Goal: Task Accomplishment & Management: Complete application form

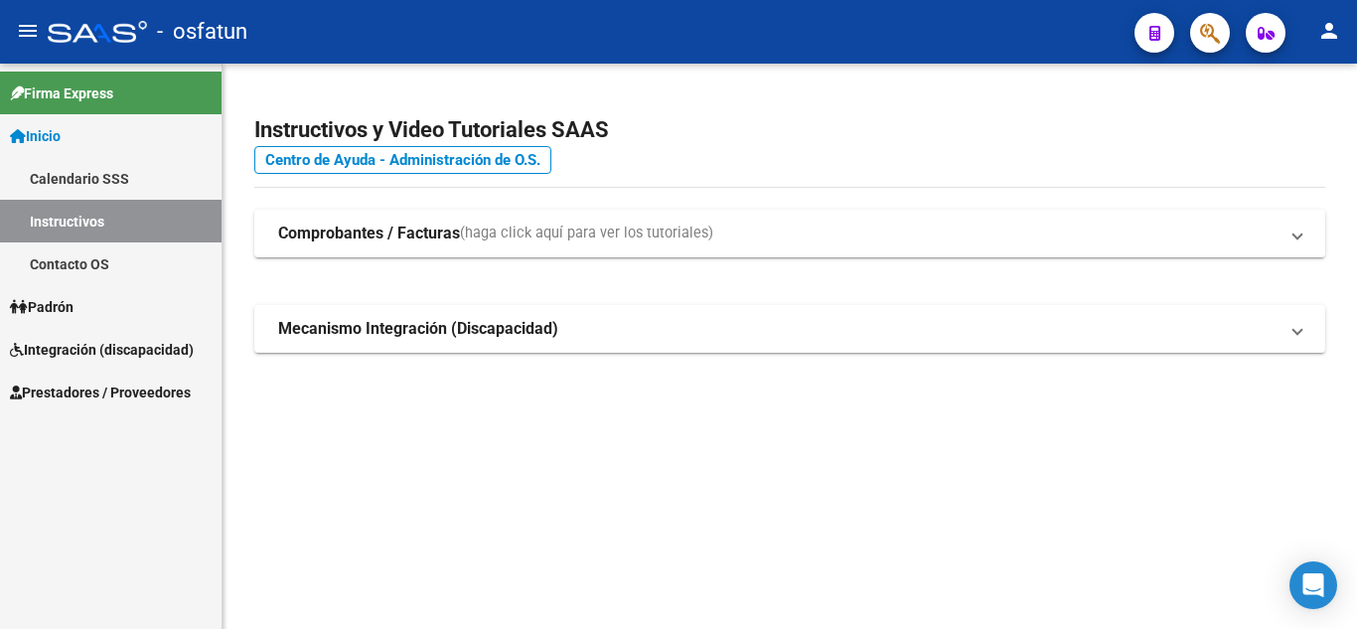
click at [77, 185] on link "Calendario SSS" at bounding box center [111, 178] width 222 height 43
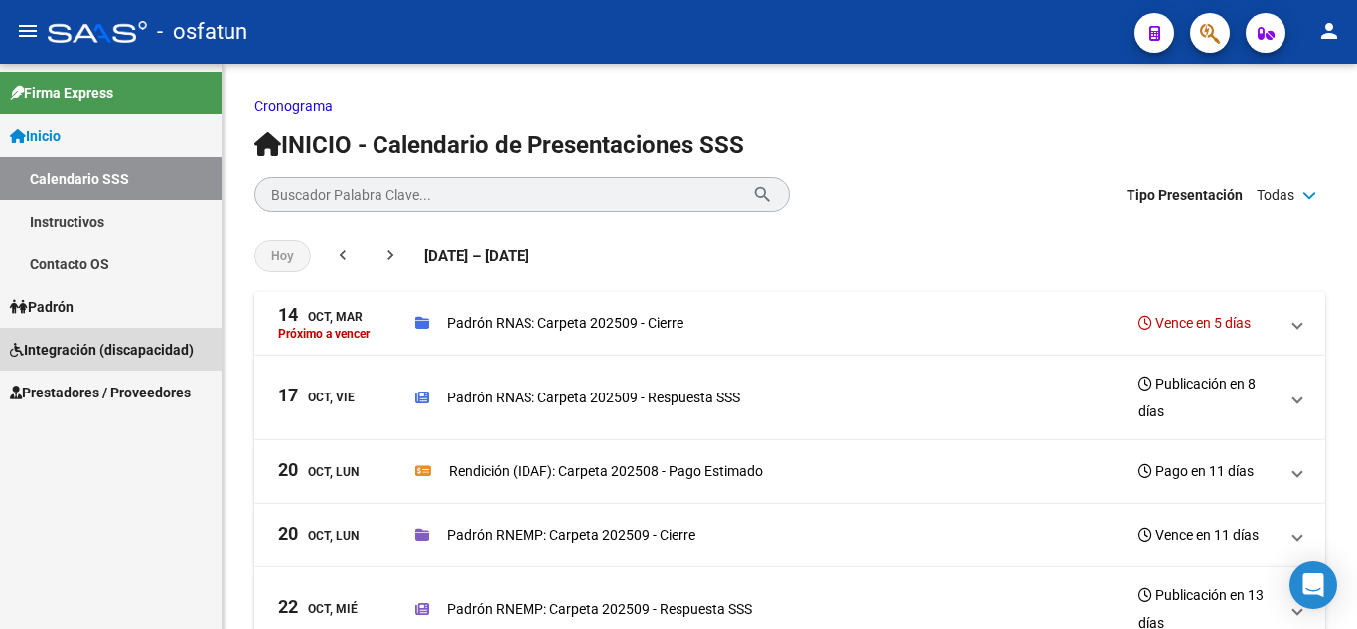
click at [92, 339] on span "Integración (discapacidad)" at bounding box center [102, 350] width 184 height 22
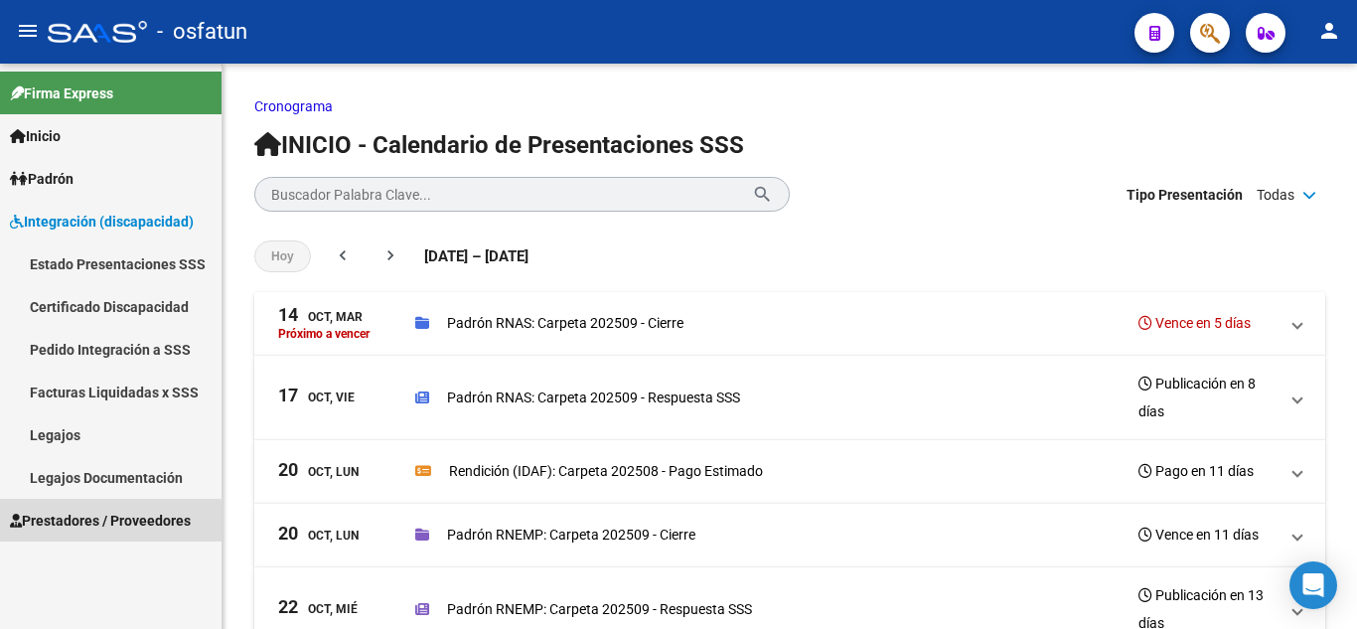
click at [84, 524] on span "Prestadores / Proveedores" at bounding box center [100, 521] width 181 height 22
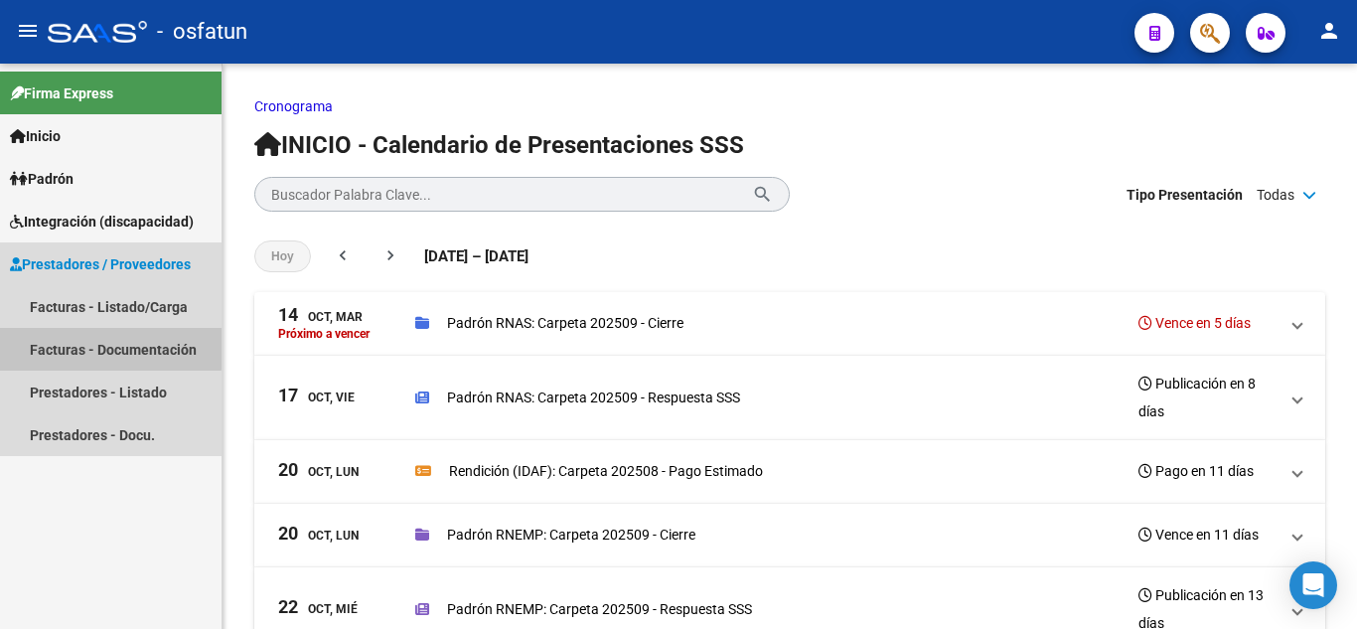
click at [70, 346] on link "Facturas - Documentación" at bounding box center [111, 349] width 222 height 43
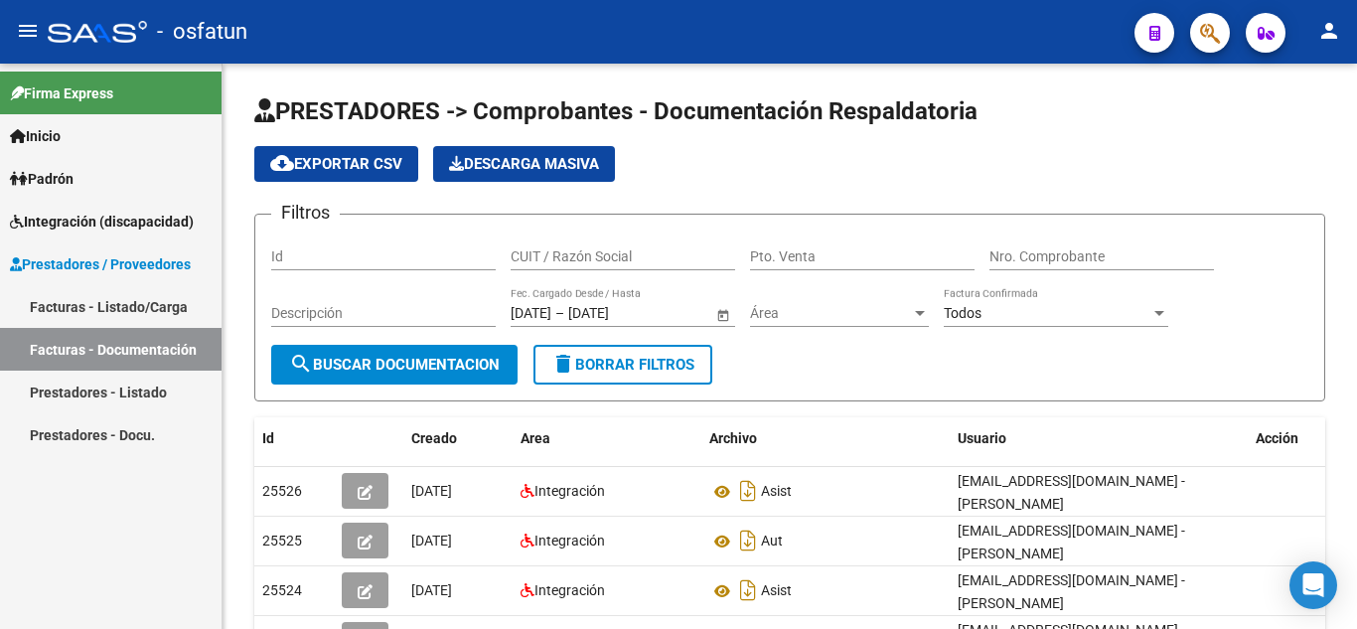
click at [77, 313] on link "Facturas - Listado/Carga" at bounding box center [111, 306] width 222 height 43
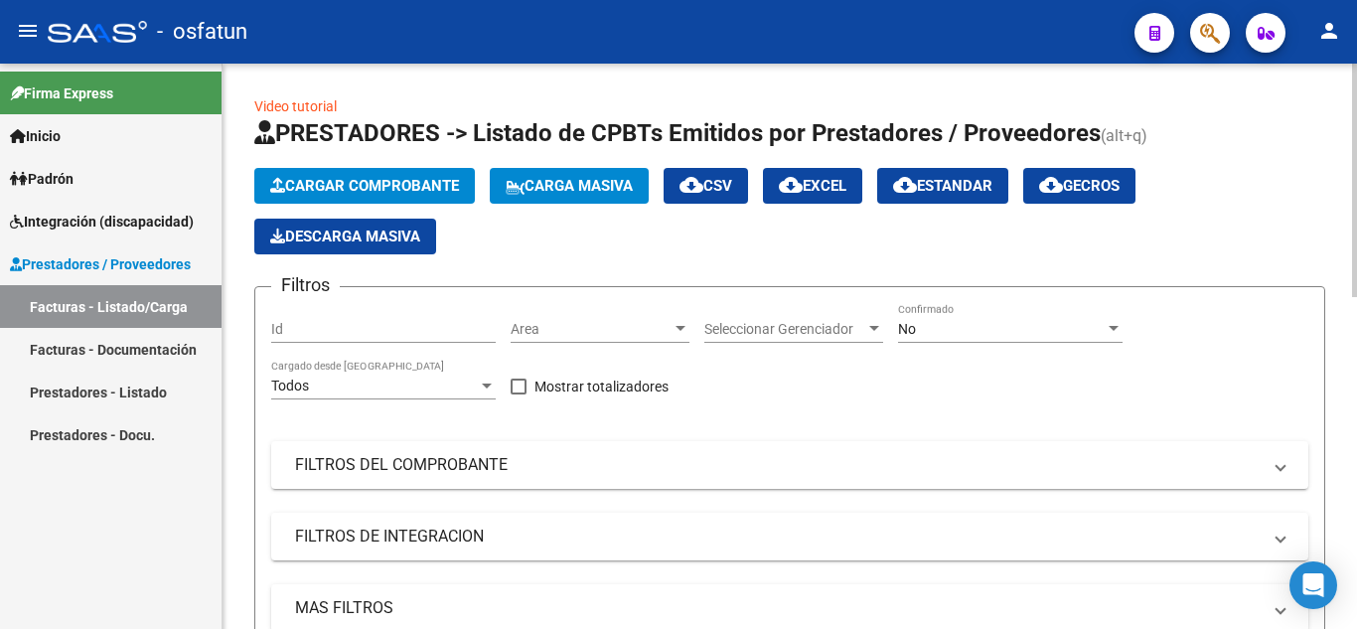
click at [356, 184] on span "Cargar Comprobante" at bounding box center [364, 186] width 189 height 18
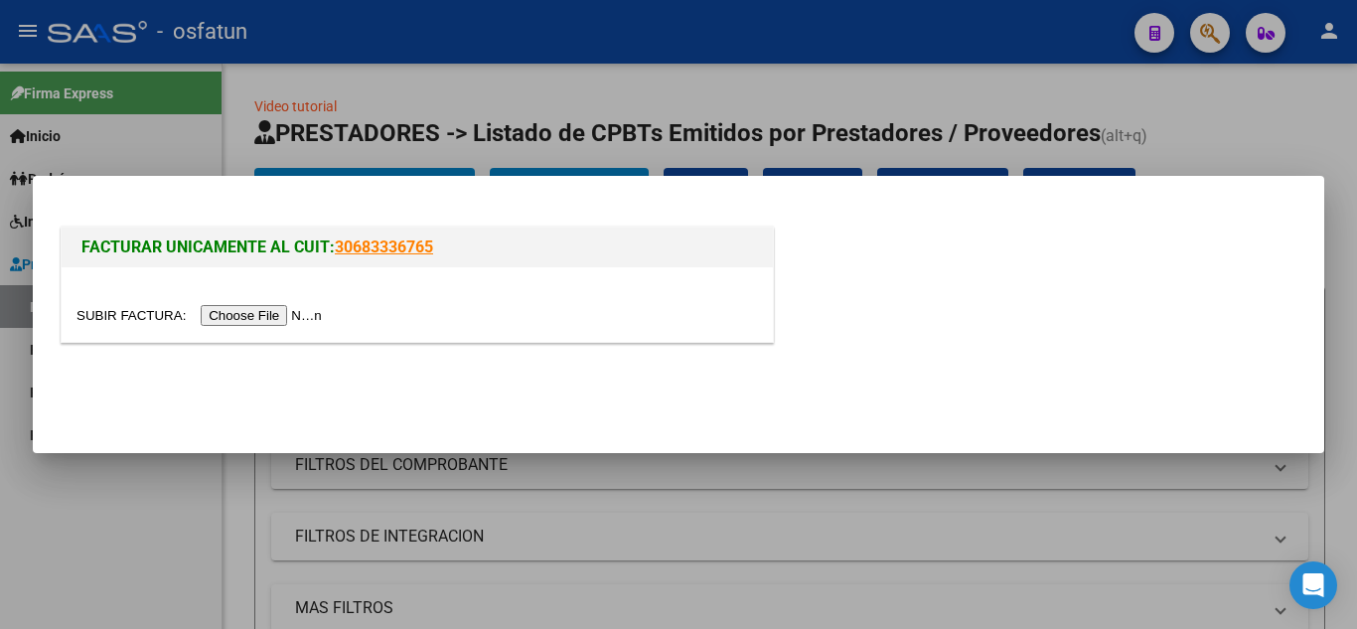
click at [284, 323] on input "file" at bounding box center [201, 315] width 251 height 21
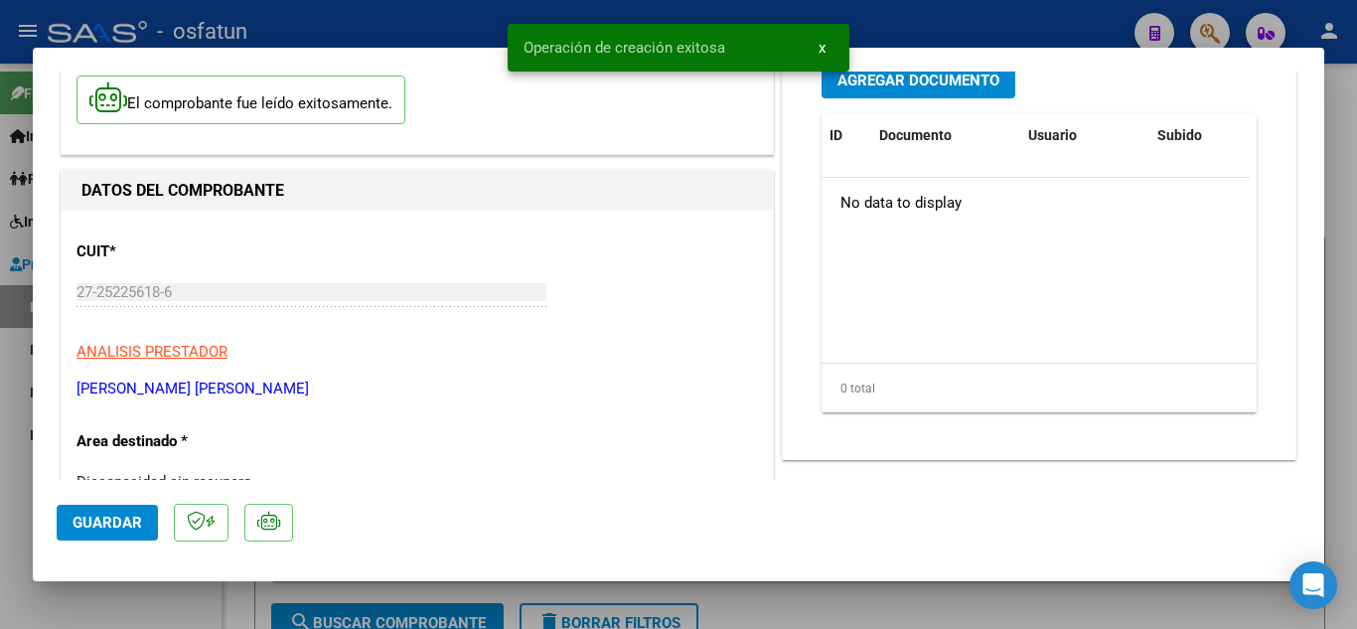
scroll to position [298, 0]
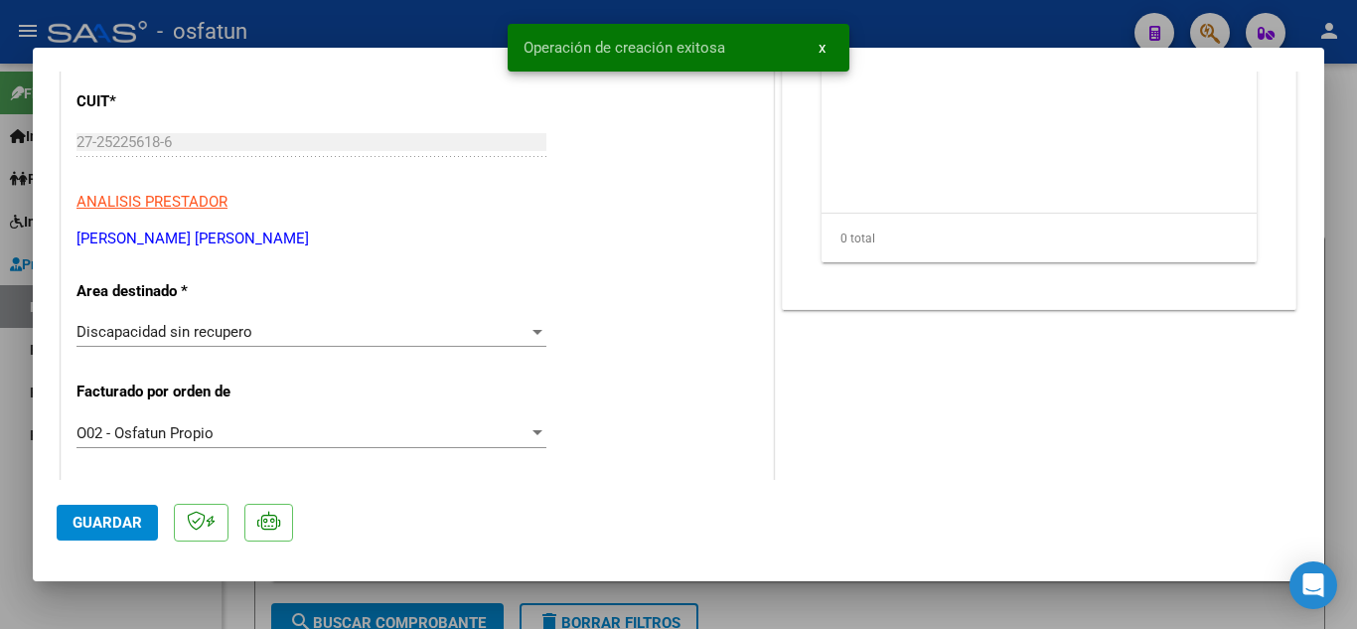
click at [300, 351] on div "Discapacidad sin recupero Seleccionar Area" at bounding box center [311, 341] width 470 height 49
click at [297, 338] on div "Discapacidad sin recupero" at bounding box center [302, 332] width 452 height 18
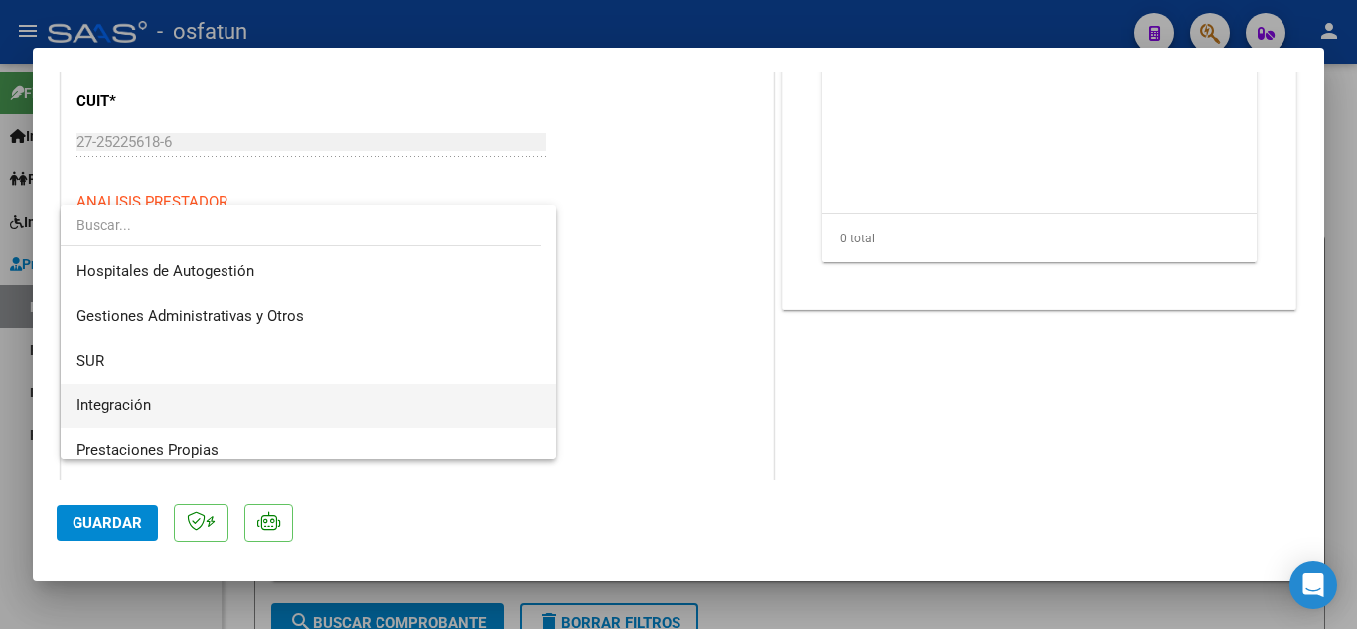
scroll to position [99, 0]
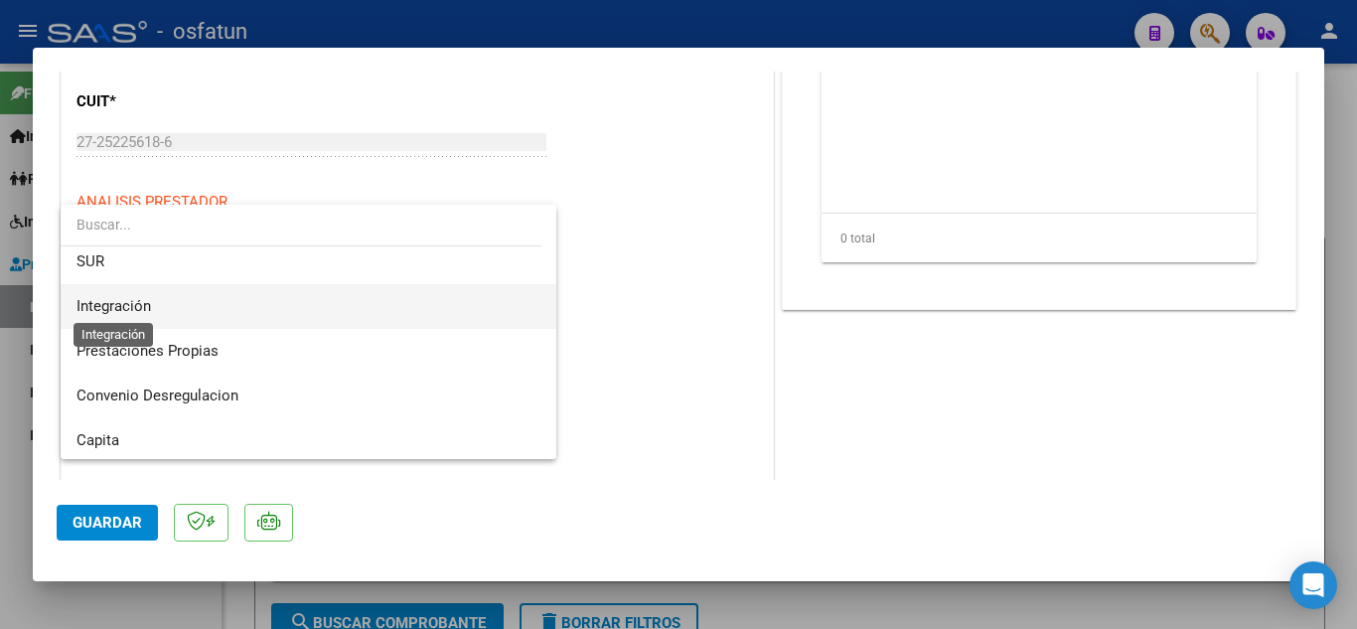
click at [147, 313] on span "Integración" at bounding box center [113, 306] width 74 height 18
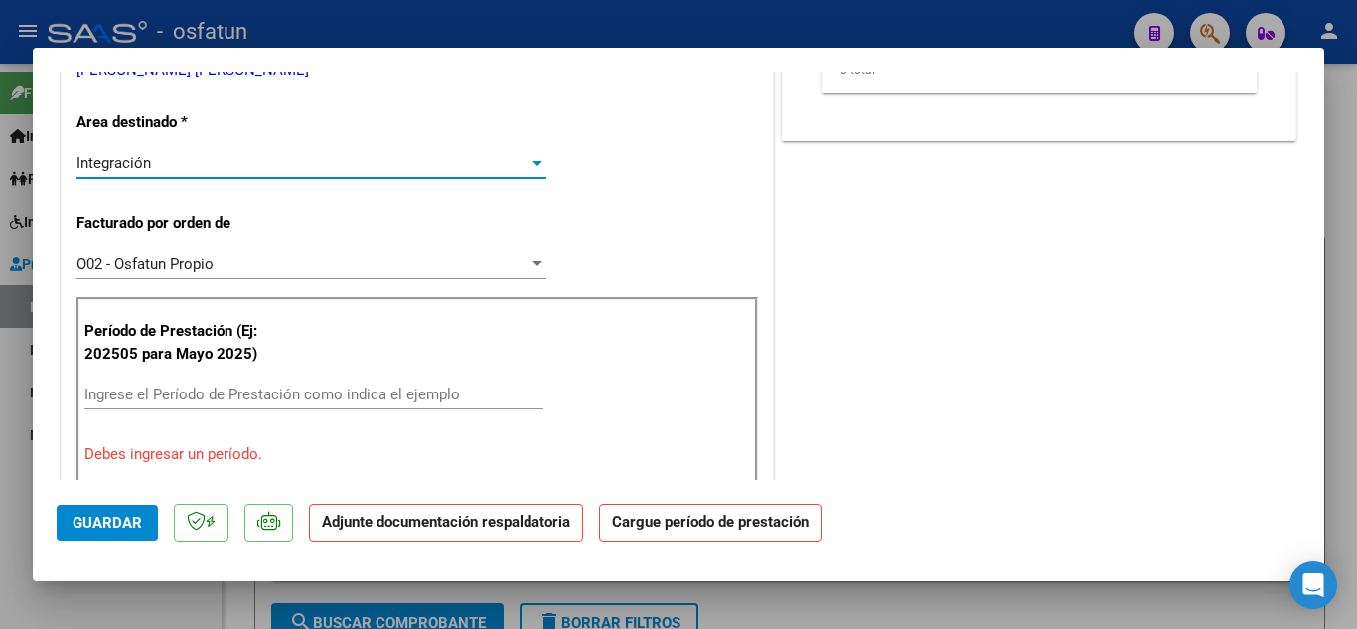
scroll to position [497, 0]
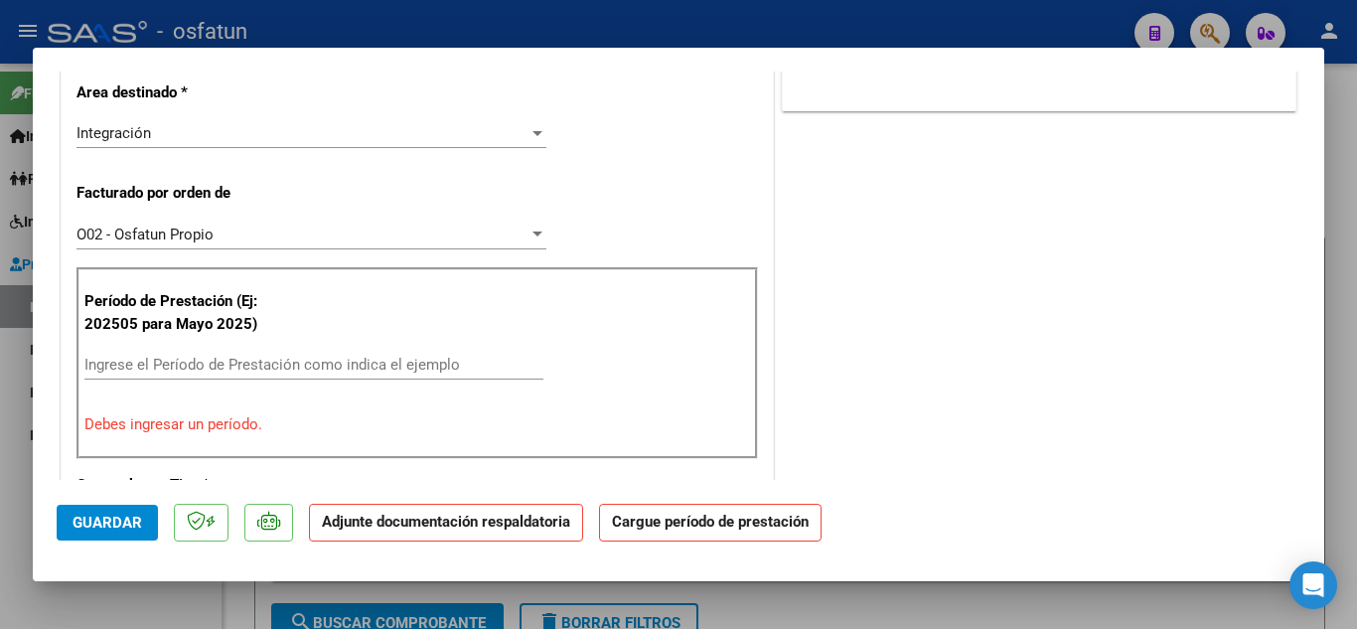
click at [323, 379] on div "Ingrese el Período de Prestación como indica el ejemplo" at bounding box center [313, 365] width 459 height 30
click at [323, 367] on input "Ingrese el Período de Prestación como indica el ejemplo" at bounding box center [313, 365] width 459 height 18
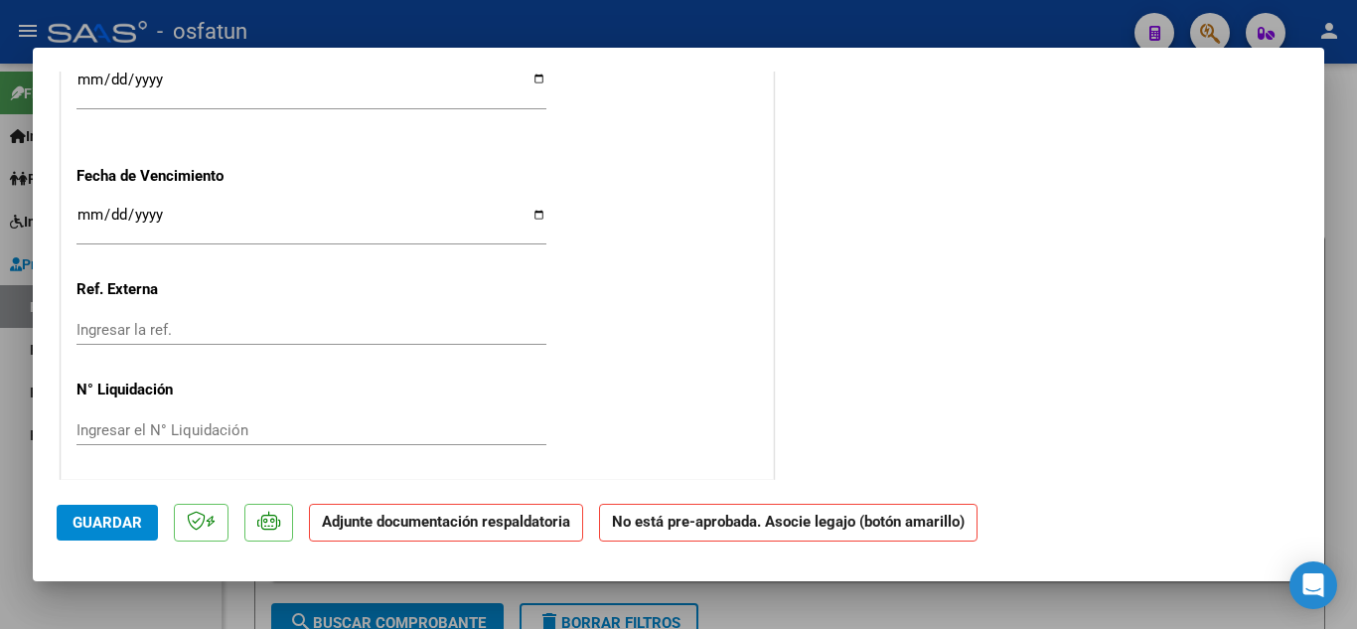
scroll to position [1531, 0]
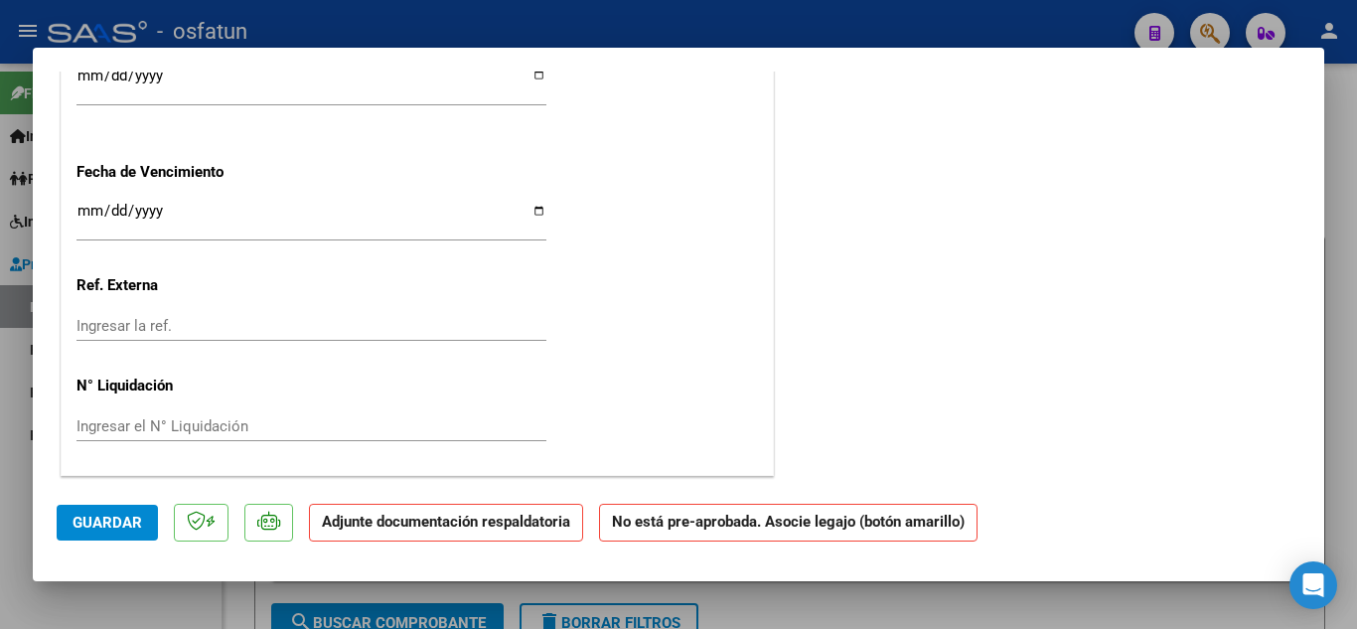
type input "202509"
click at [98, 516] on span "Guardar" at bounding box center [108, 523] width 70 height 18
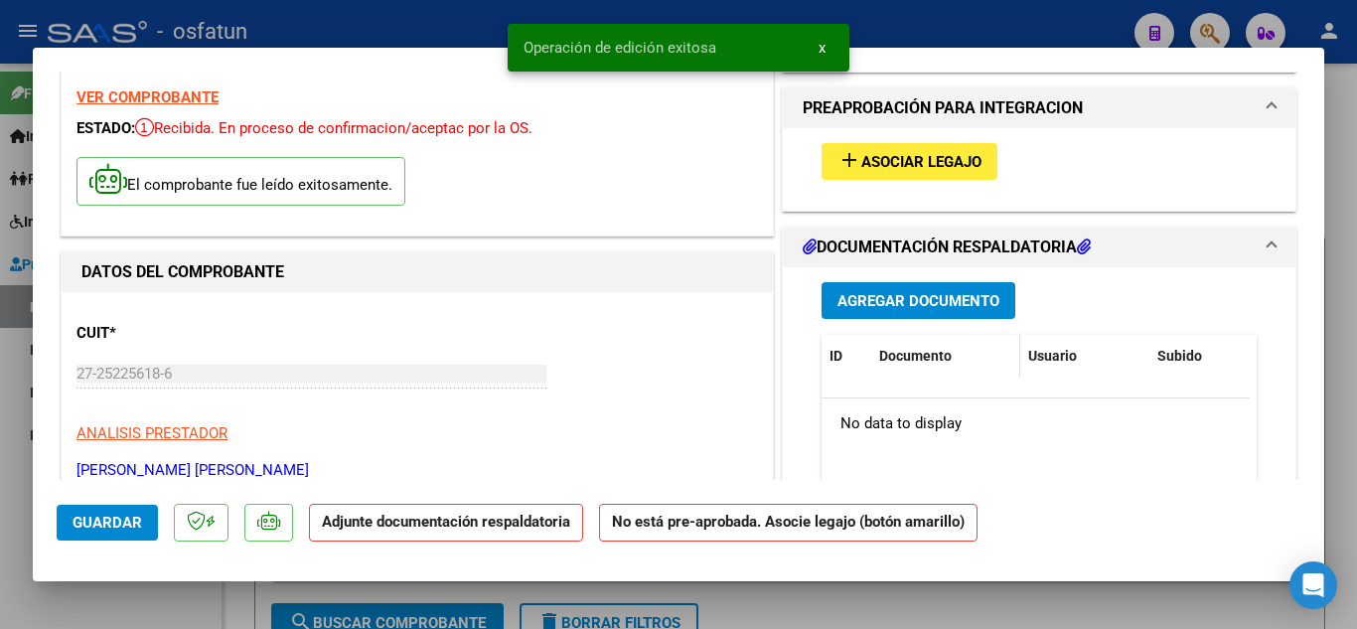
scroll to position [0, 0]
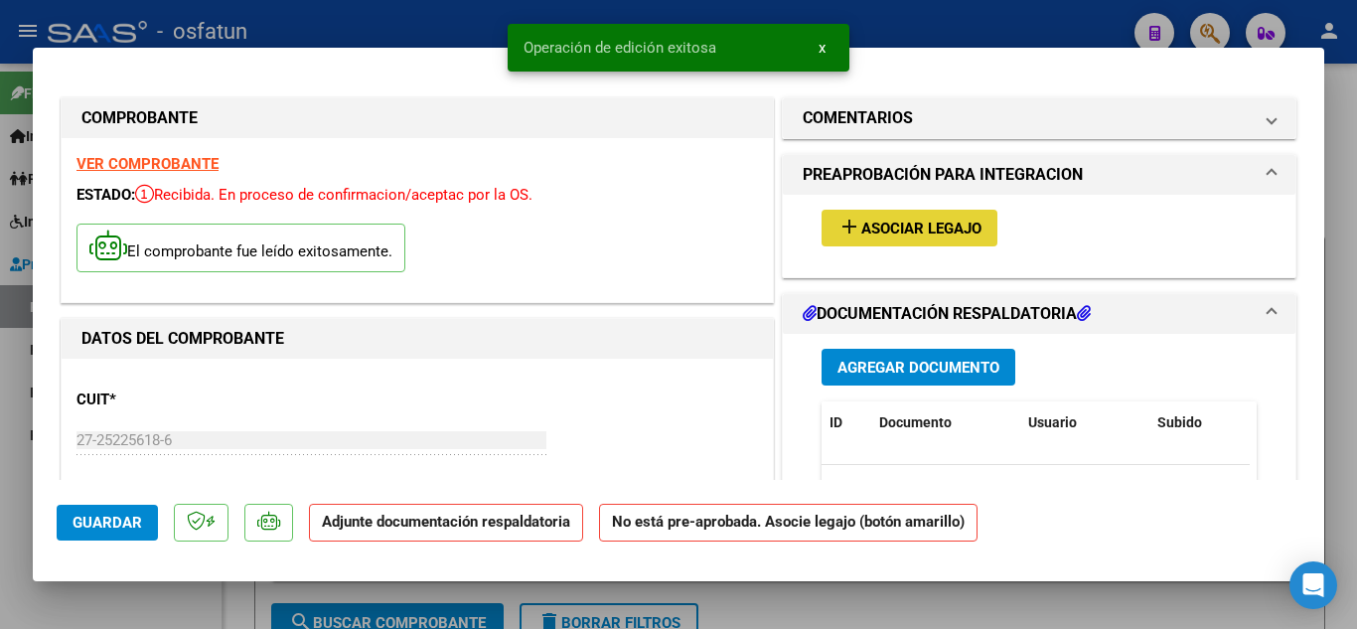
click at [911, 225] on span "Asociar Legajo" at bounding box center [921, 229] width 120 height 18
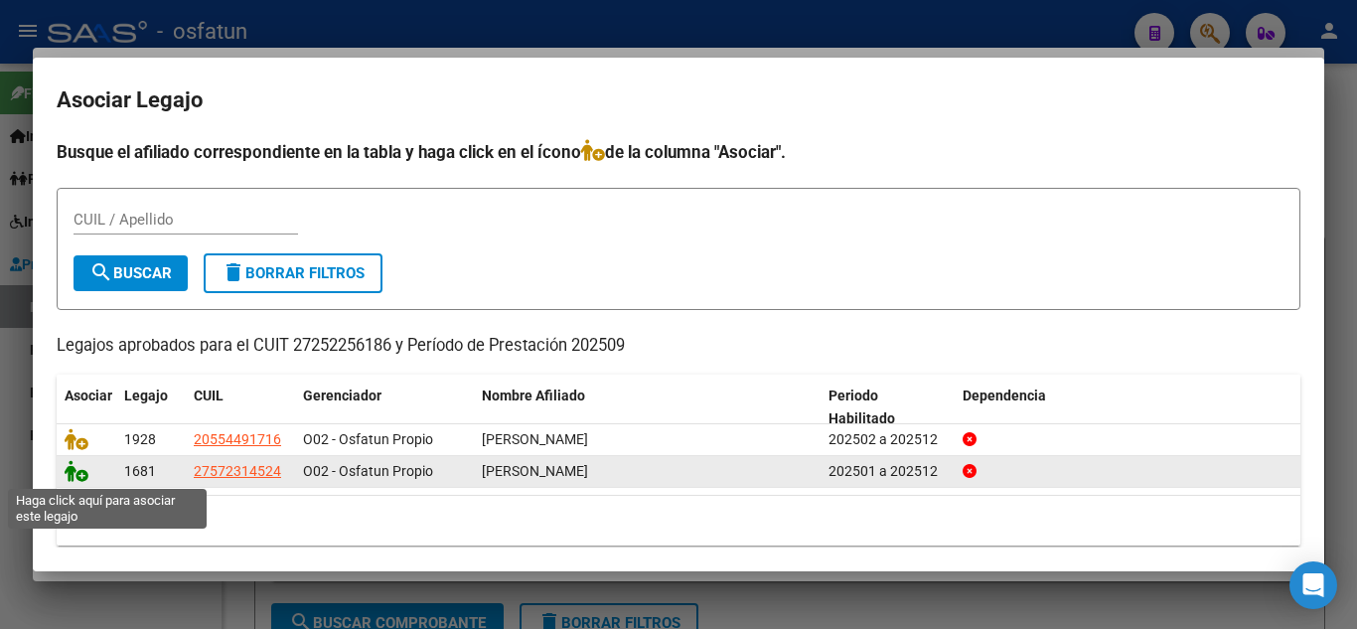
click at [72, 473] on icon at bounding box center [77, 471] width 24 height 22
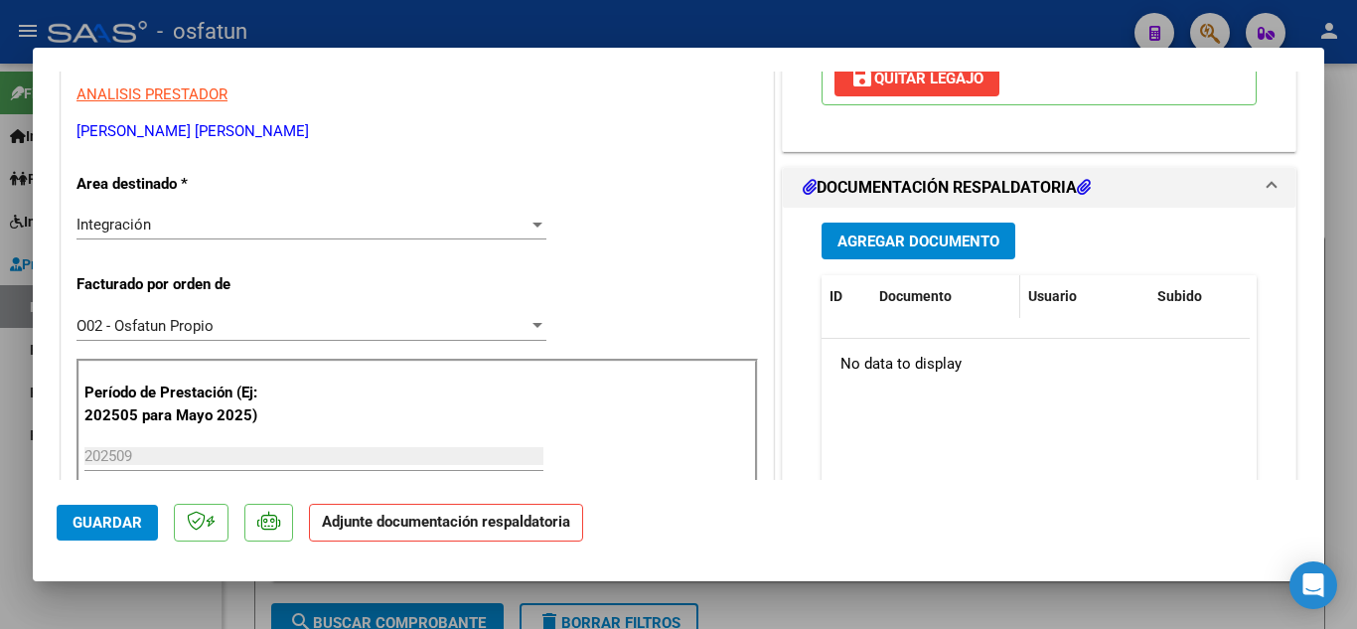
scroll to position [397, 0]
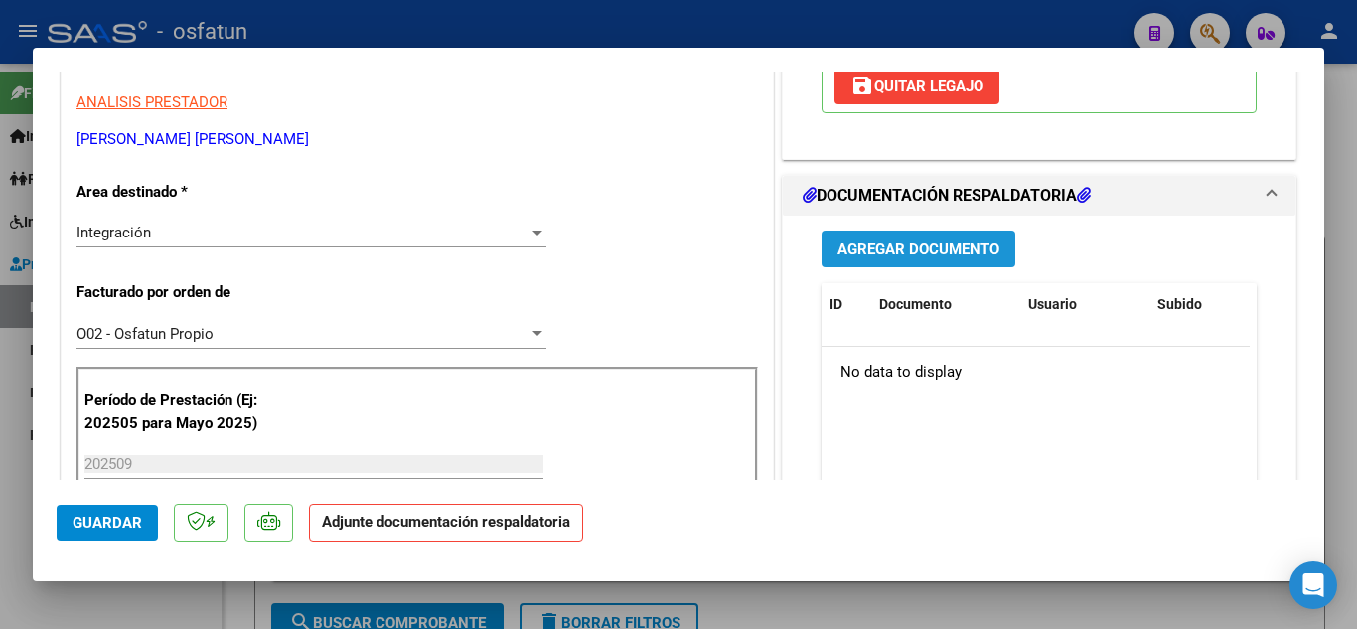
click at [932, 258] on span "Agregar Documento" at bounding box center [918, 249] width 162 height 18
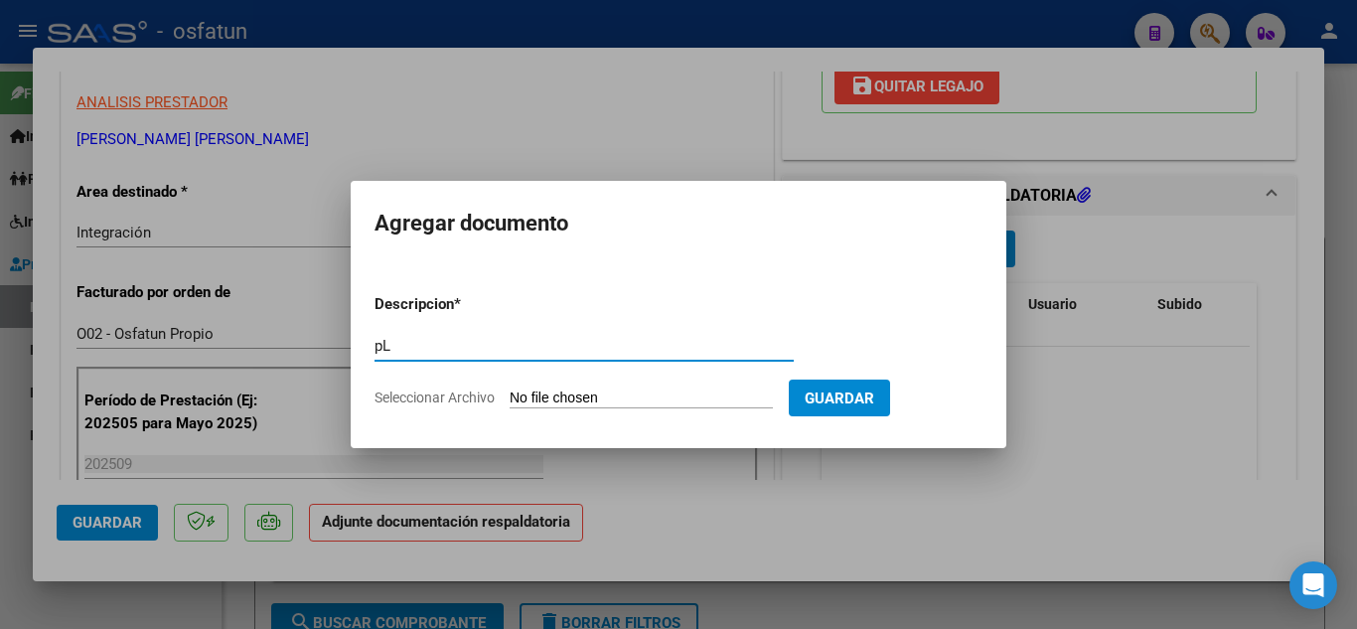
type input "p"
type input "PLANILLA DE ASISTENCIA"
click at [594, 384] on form "Descripcion * PLANILLA DE ASISTENCIA Escriba aquí una descripcion Seleccionar A…" at bounding box center [678, 350] width 608 height 145
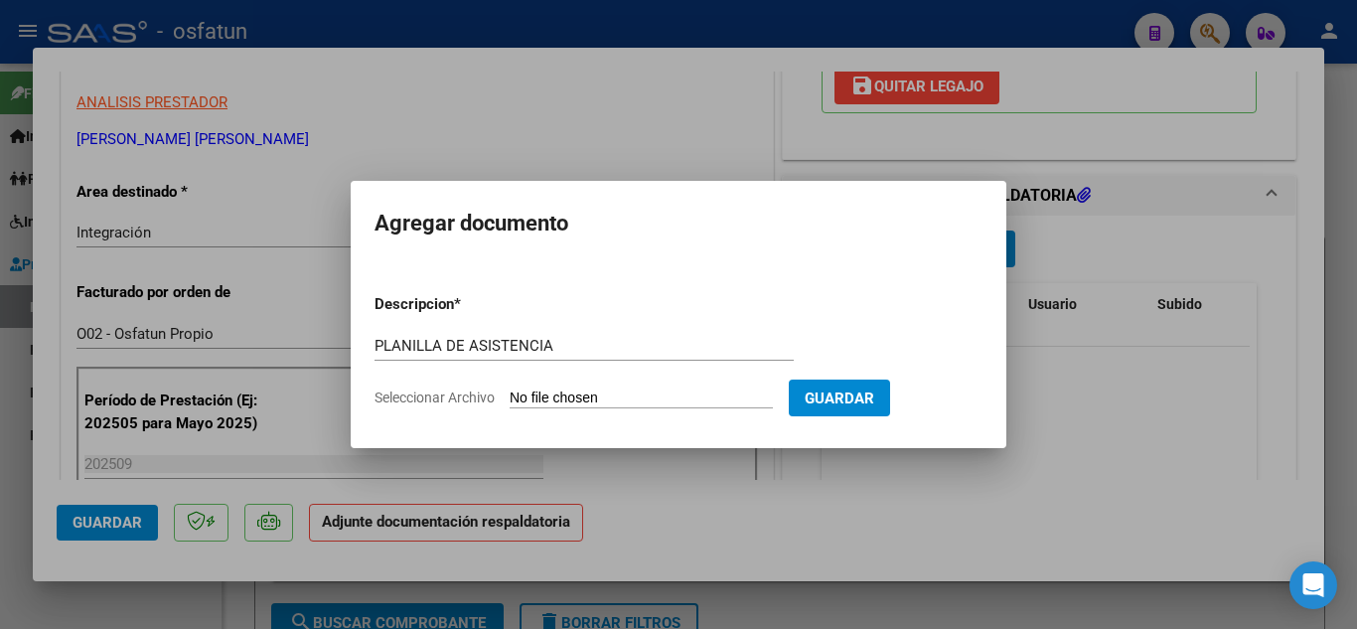
click at [588, 391] on input "Seleccionar Archivo" at bounding box center [641, 398] width 263 height 19
type input "C:\fakepath\PLANILLA DE ASISTENCIA MAI.pdf"
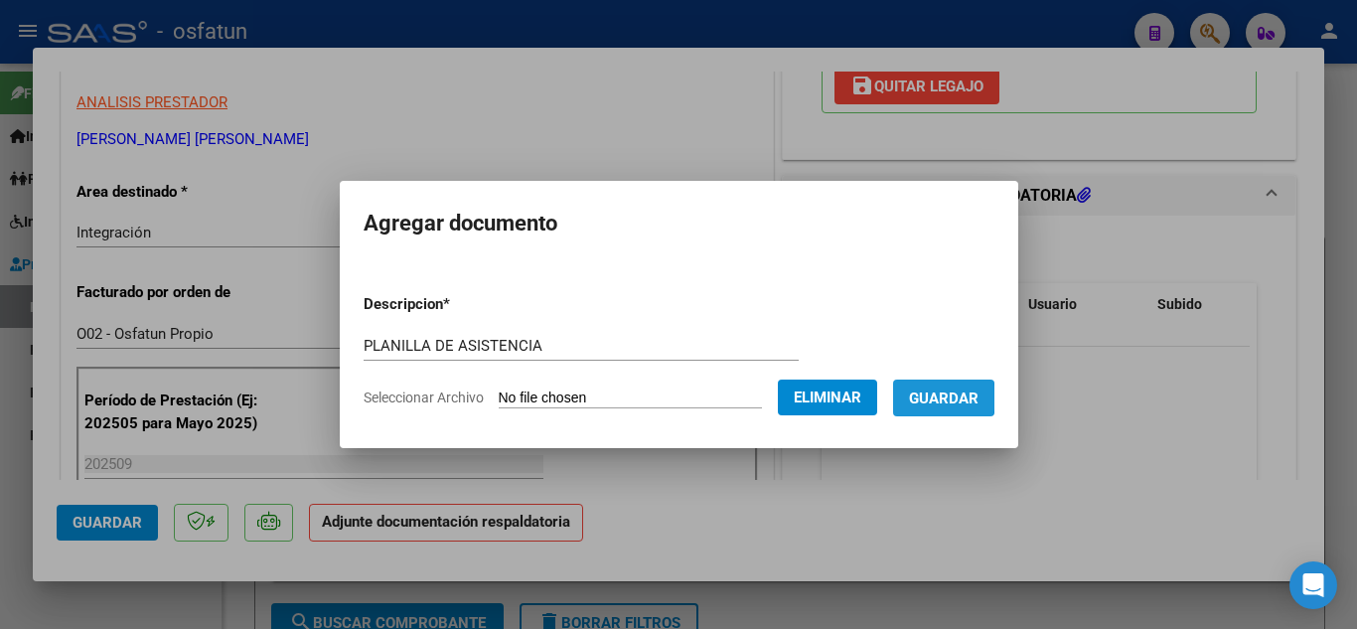
click at [949, 397] on span "Guardar" at bounding box center [944, 398] width 70 height 18
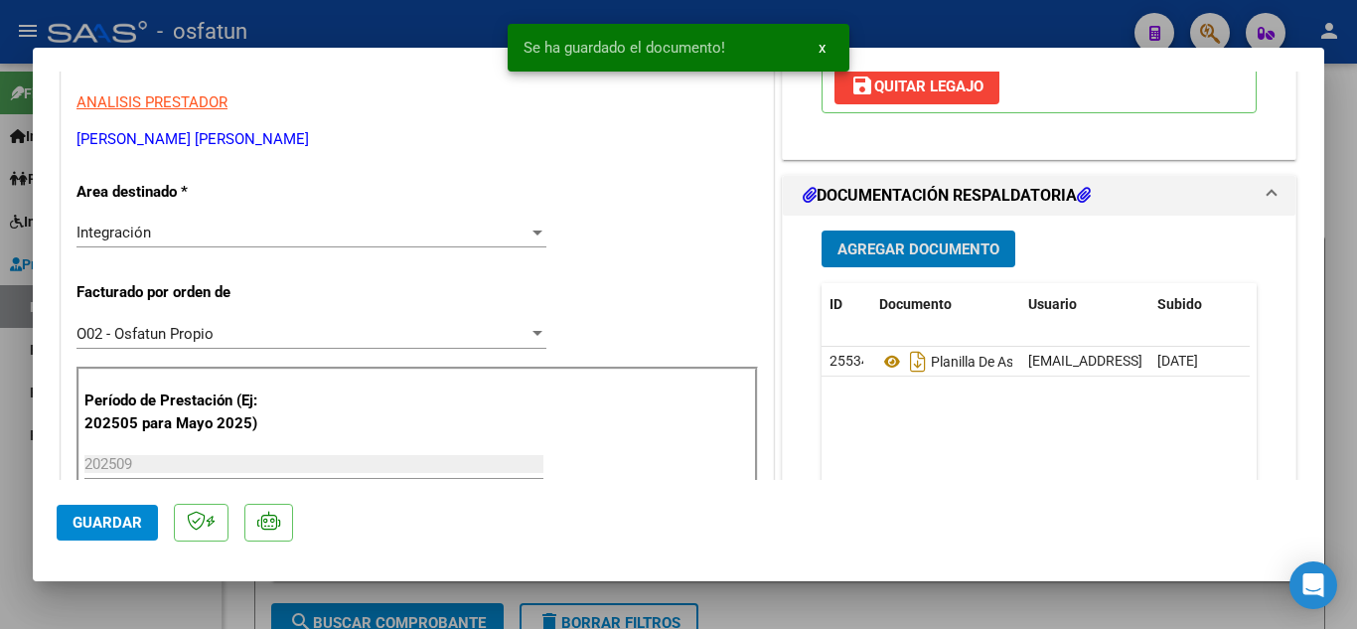
click at [924, 253] on span "Agregar Documento" at bounding box center [918, 249] width 162 height 18
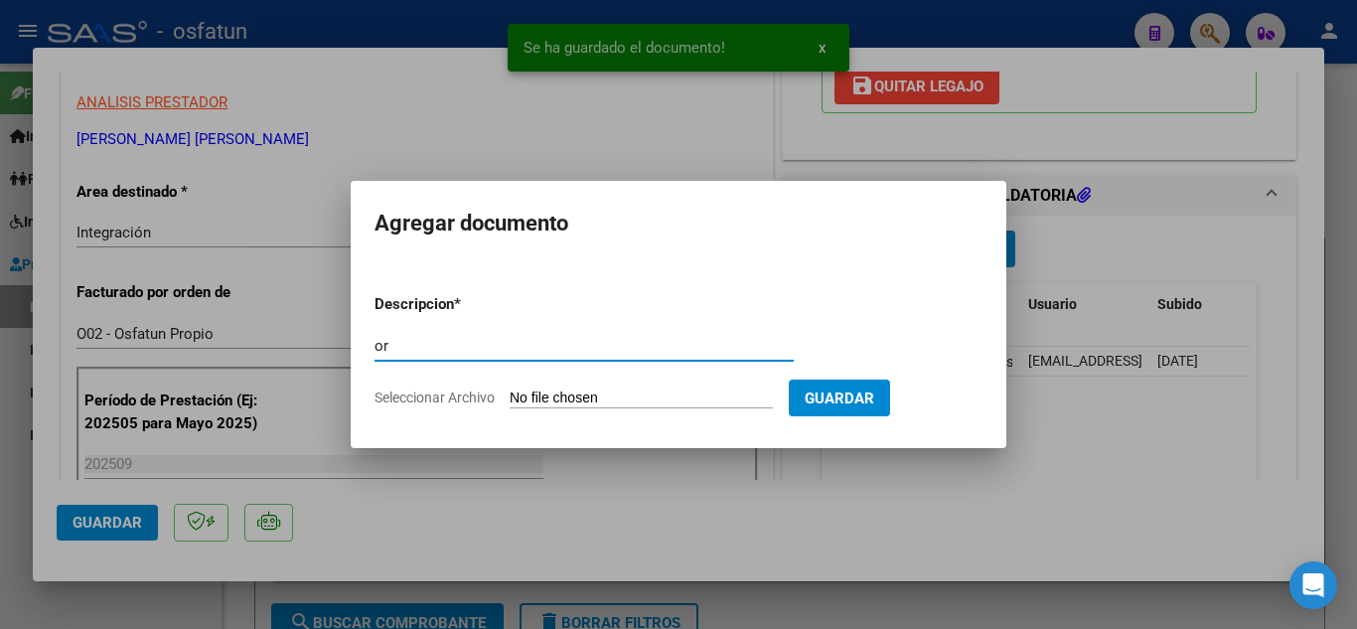
type input "o"
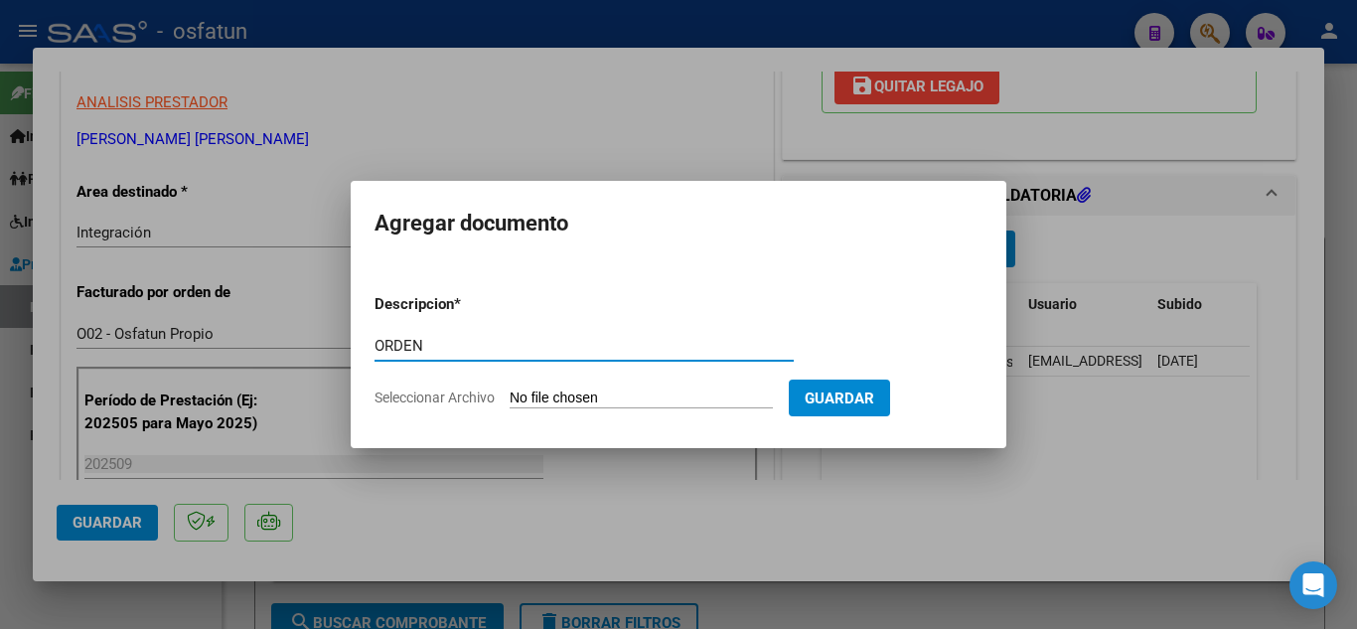
type input "ORDEN"
click at [623, 404] on input "Seleccionar Archivo" at bounding box center [641, 398] width 263 height 19
type input "C:\fakepath\ORDEN MAI.pdf"
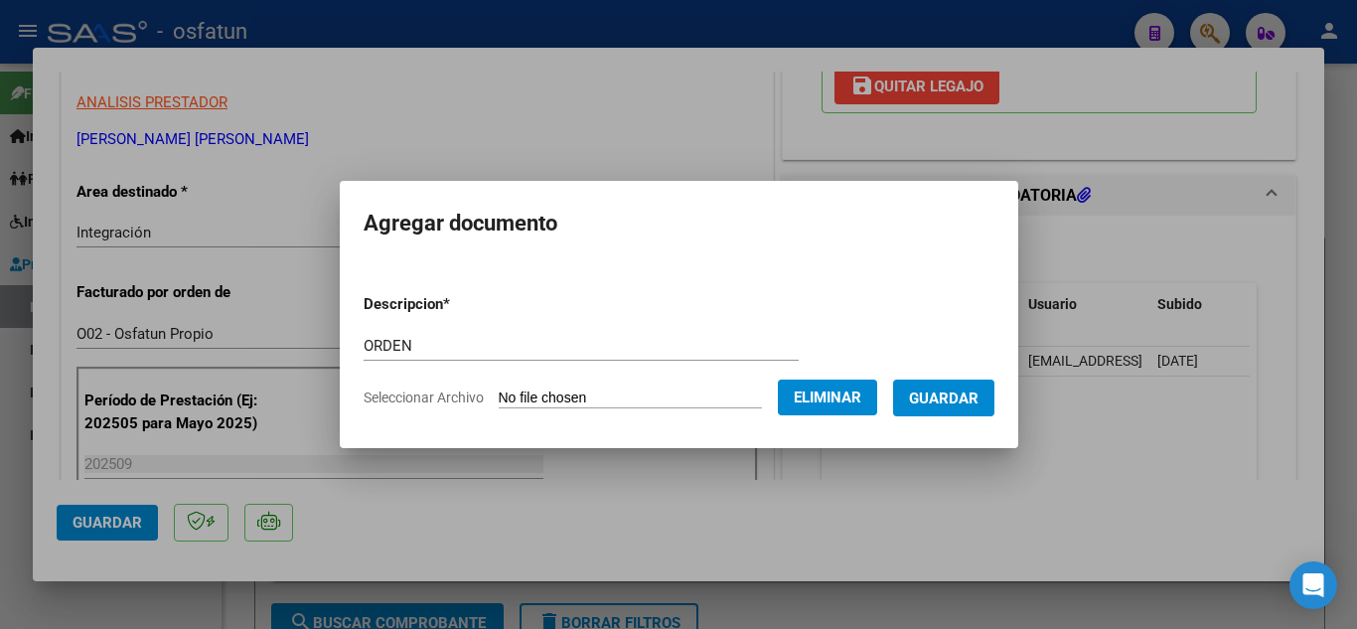
click at [935, 399] on span "Guardar" at bounding box center [944, 398] width 70 height 18
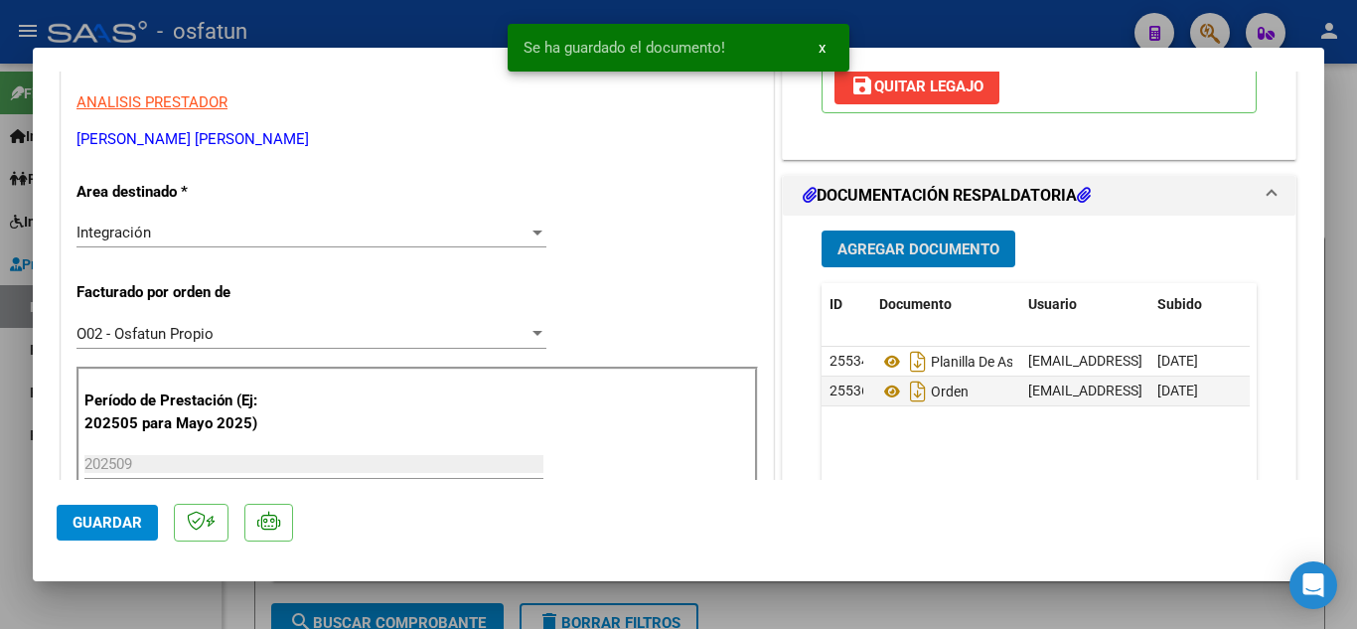
click at [103, 521] on span "Guardar" at bounding box center [108, 523] width 70 height 18
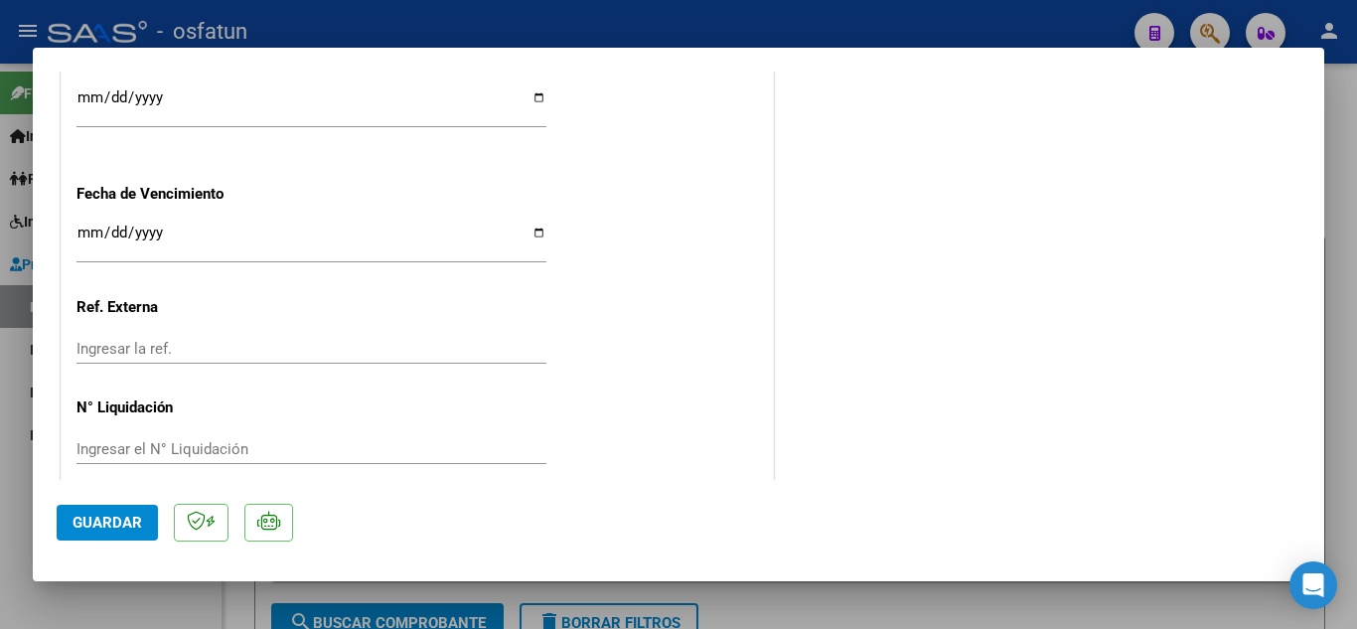
scroll to position [1583, 0]
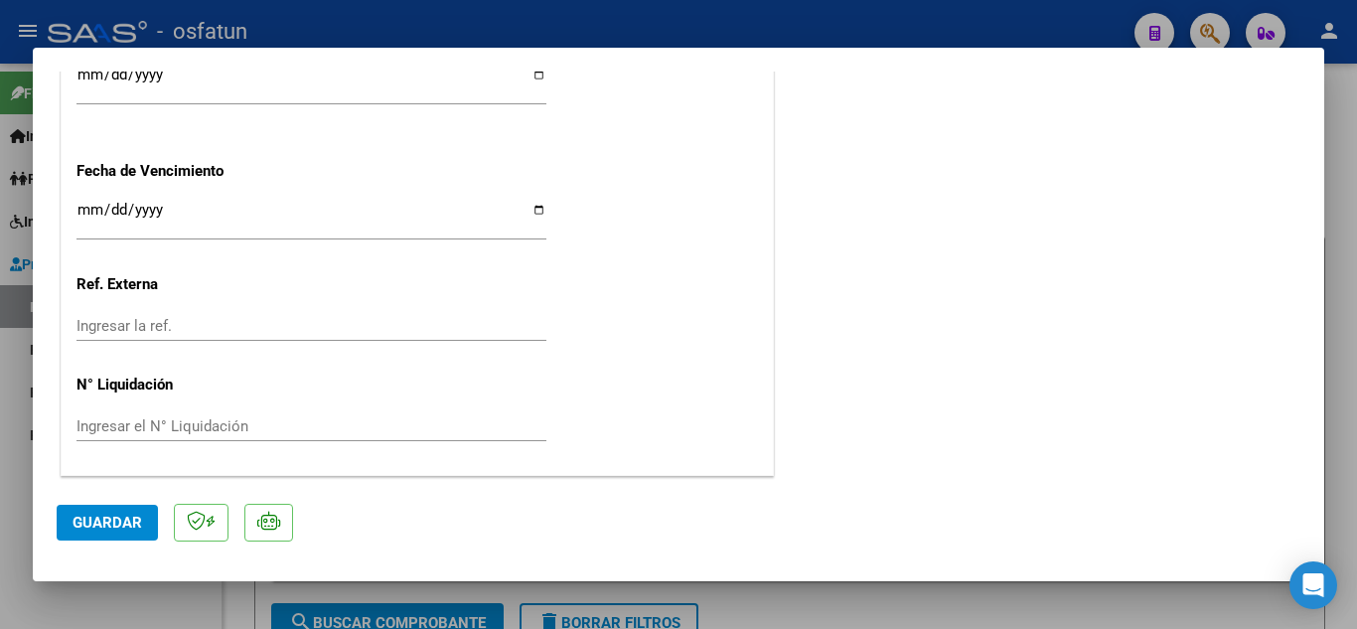
click at [788, 27] on div at bounding box center [678, 314] width 1357 height 629
type input "$ 0,00"
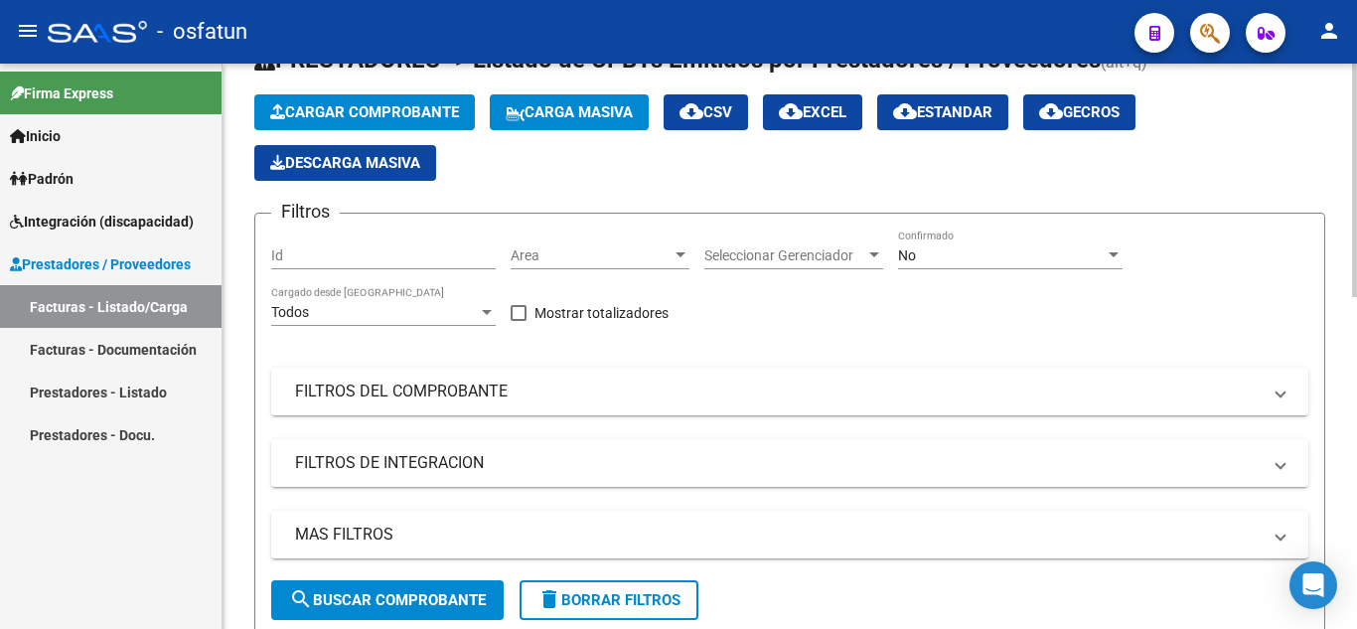
scroll to position [0, 0]
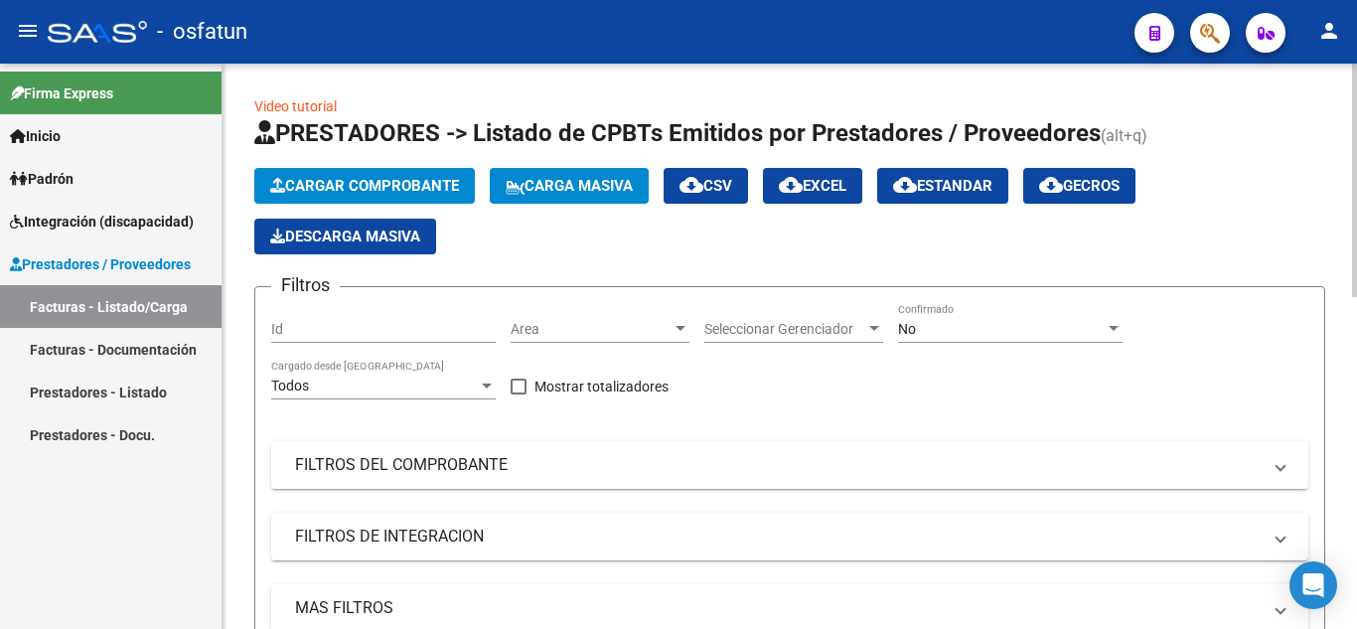
click at [362, 181] on span "Cargar Comprobante" at bounding box center [364, 186] width 189 height 18
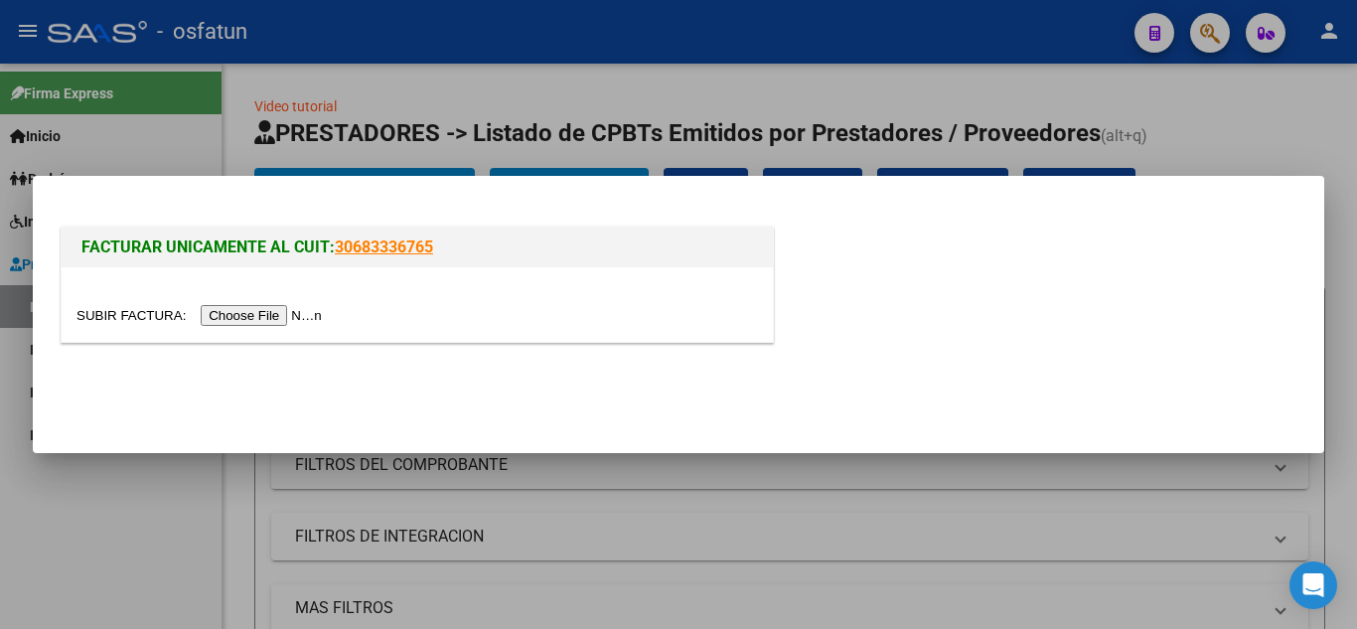
click at [284, 327] on div at bounding box center [417, 304] width 711 height 74
click at [282, 321] on input "file" at bounding box center [201, 315] width 251 height 21
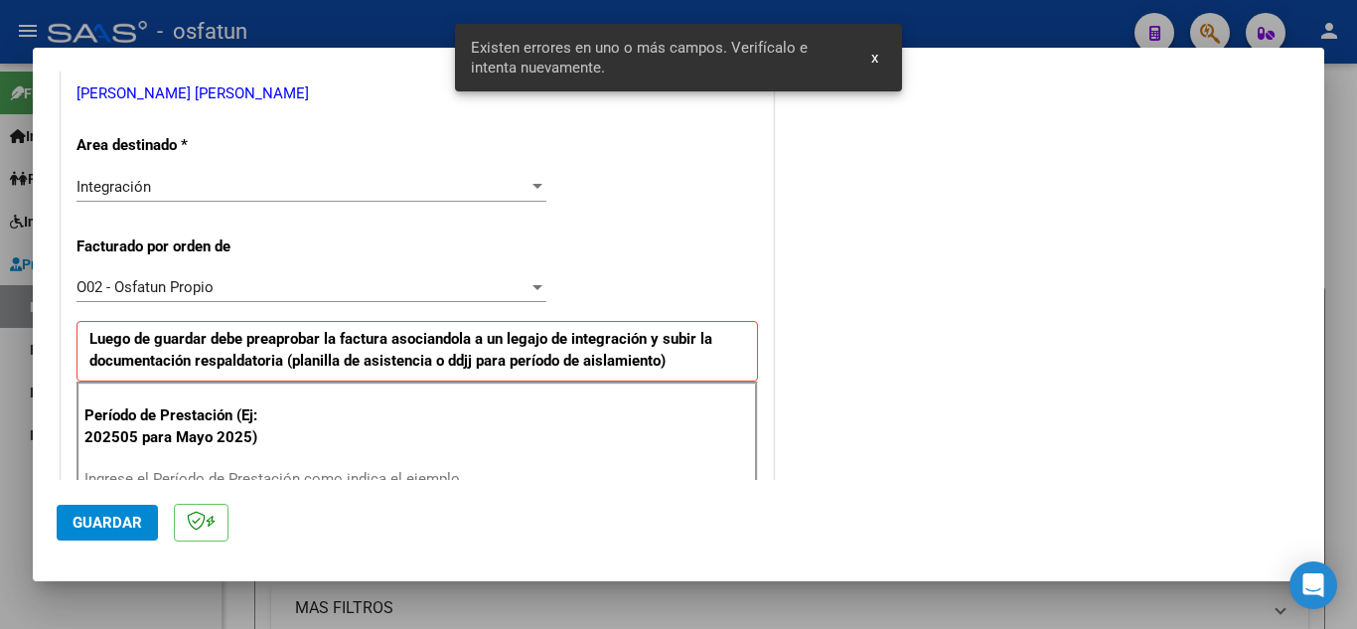
scroll to position [588, 0]
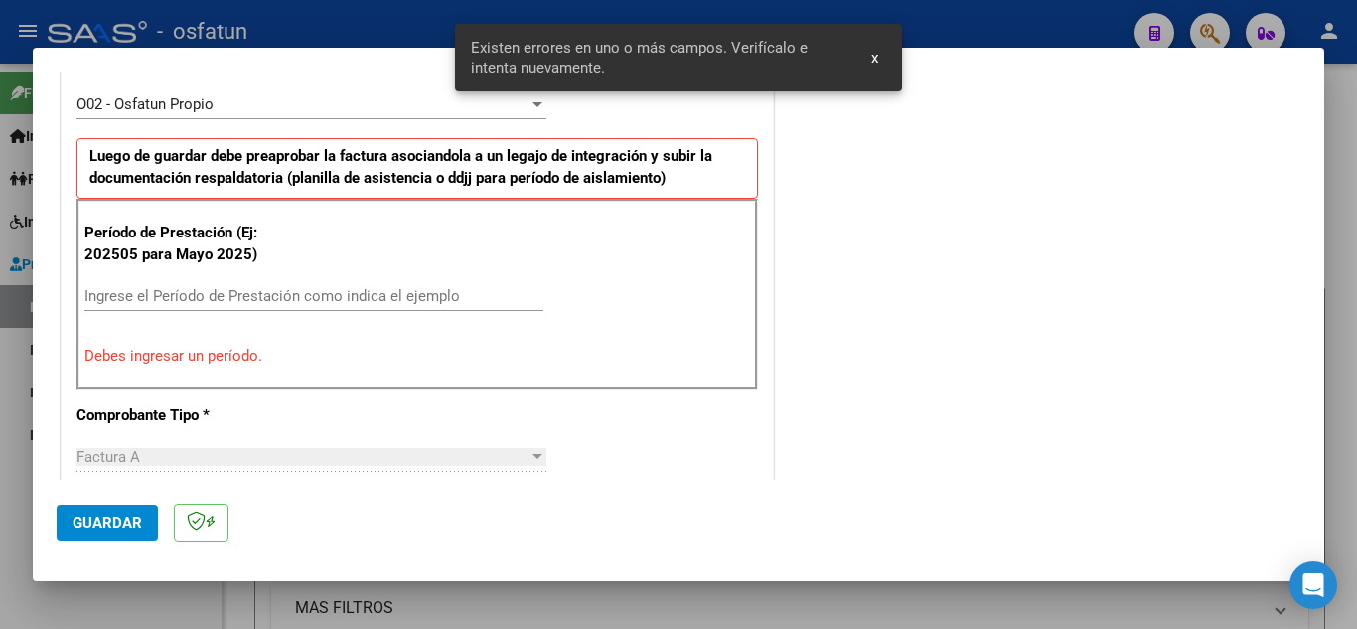
click at [218, 305] on div "Ingrese el Período de Prestación como indica el ejemplo" at bounding box center [313, 296] width 459 height 30
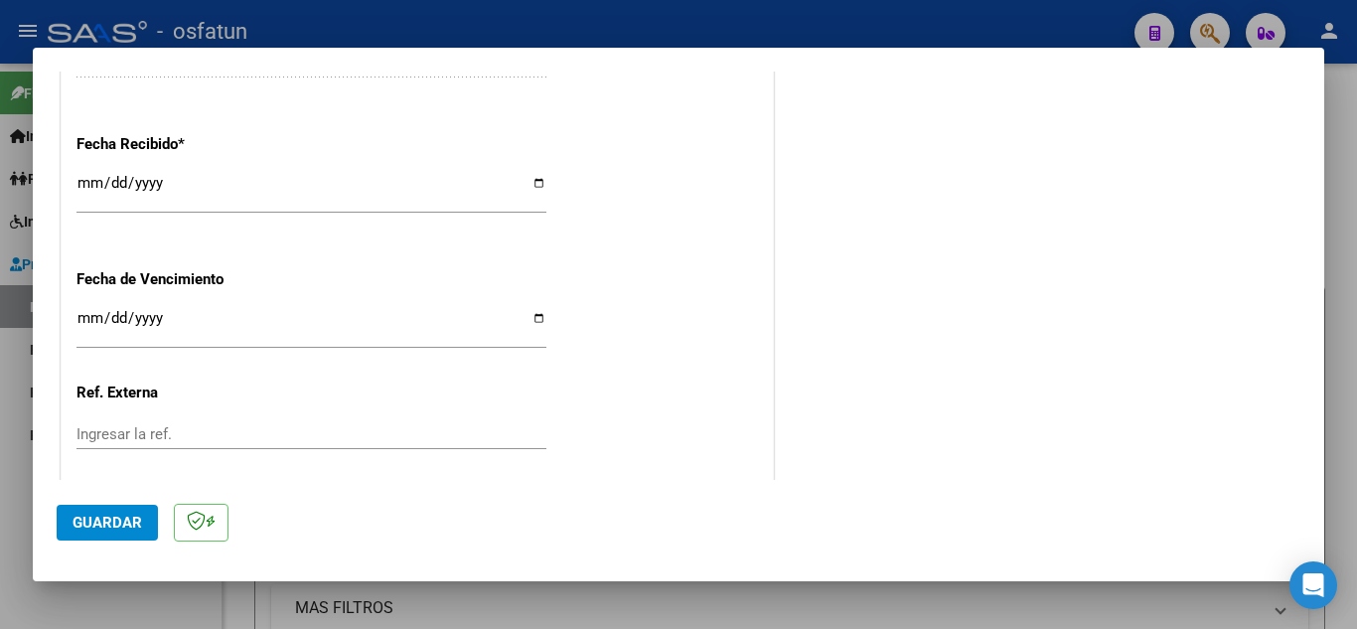
scroll to position [1554, 0]
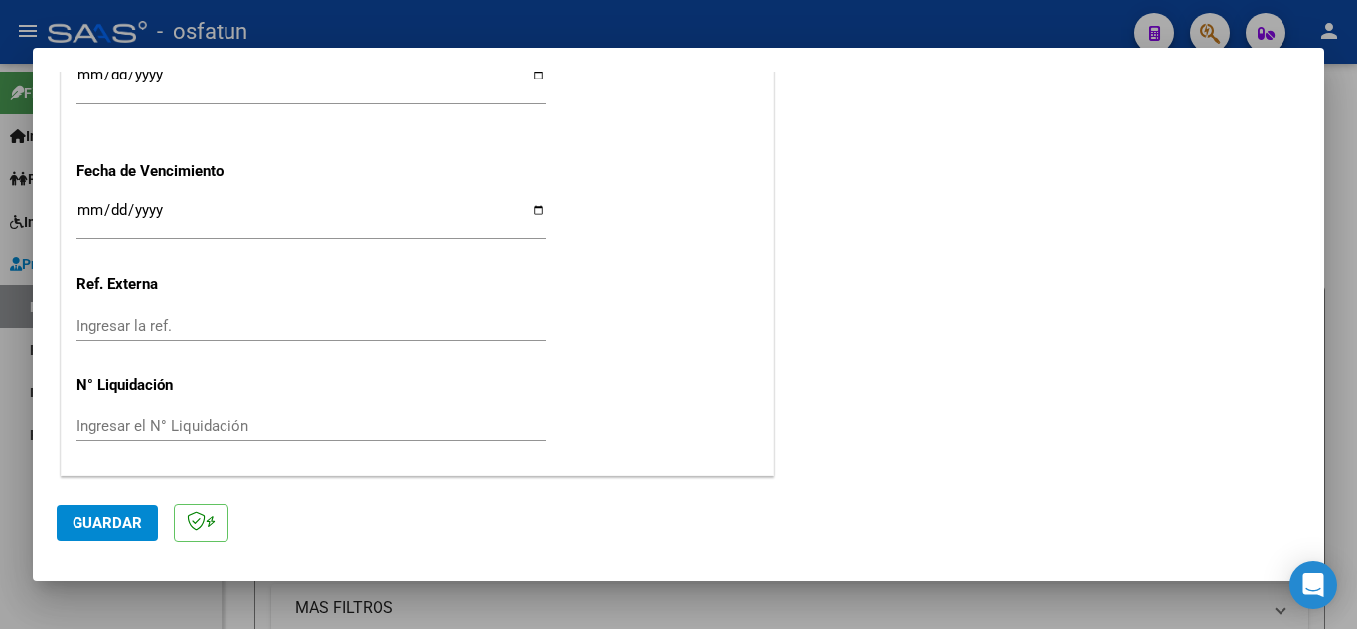
type input "202509"
click at [111, 520] on span "Guardar" at bounding box center [108, 523] width 70 height 18
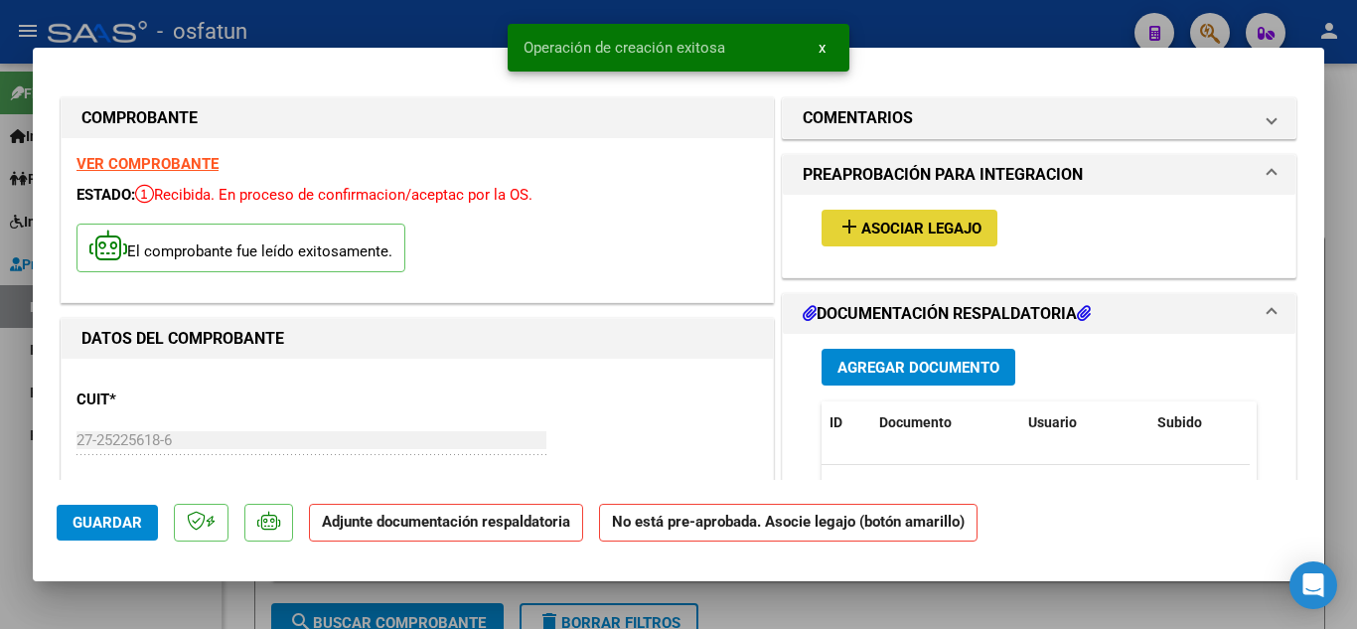
click at [919, 236] on span "Asociar Legajo" at bounding box center [921, 229] width 120 height 18
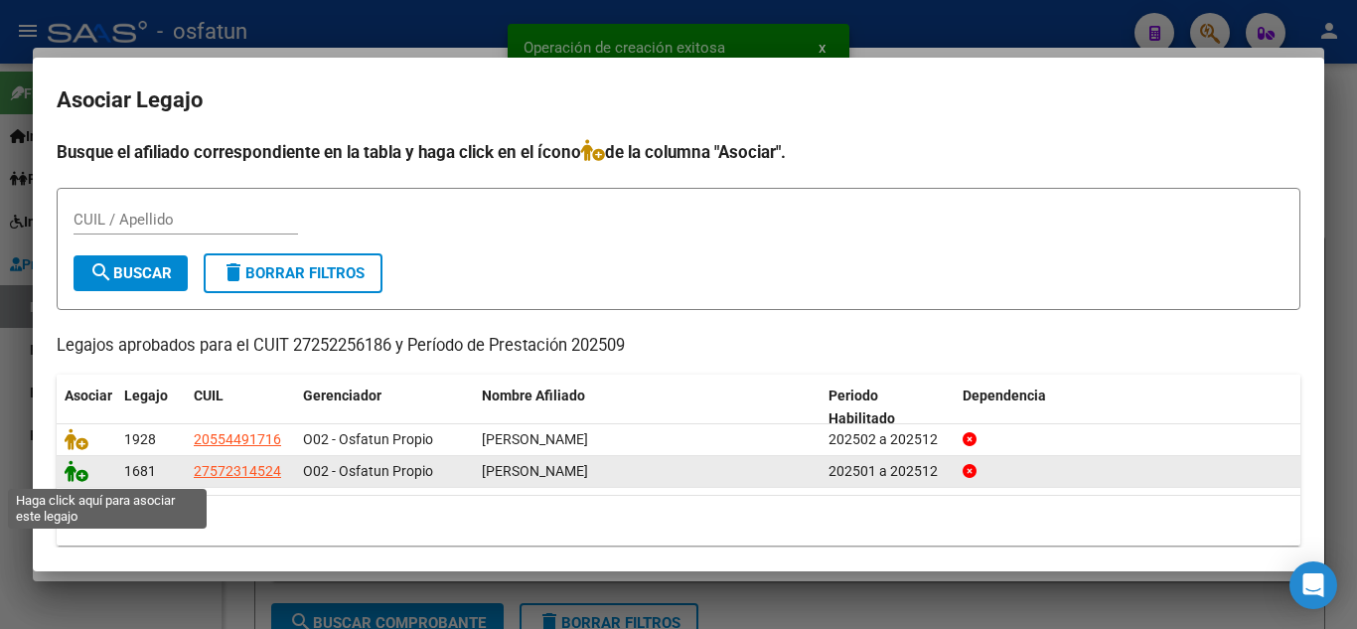
click at [73, 476] on icon at bounding box center [77, 471] width 24 height 22
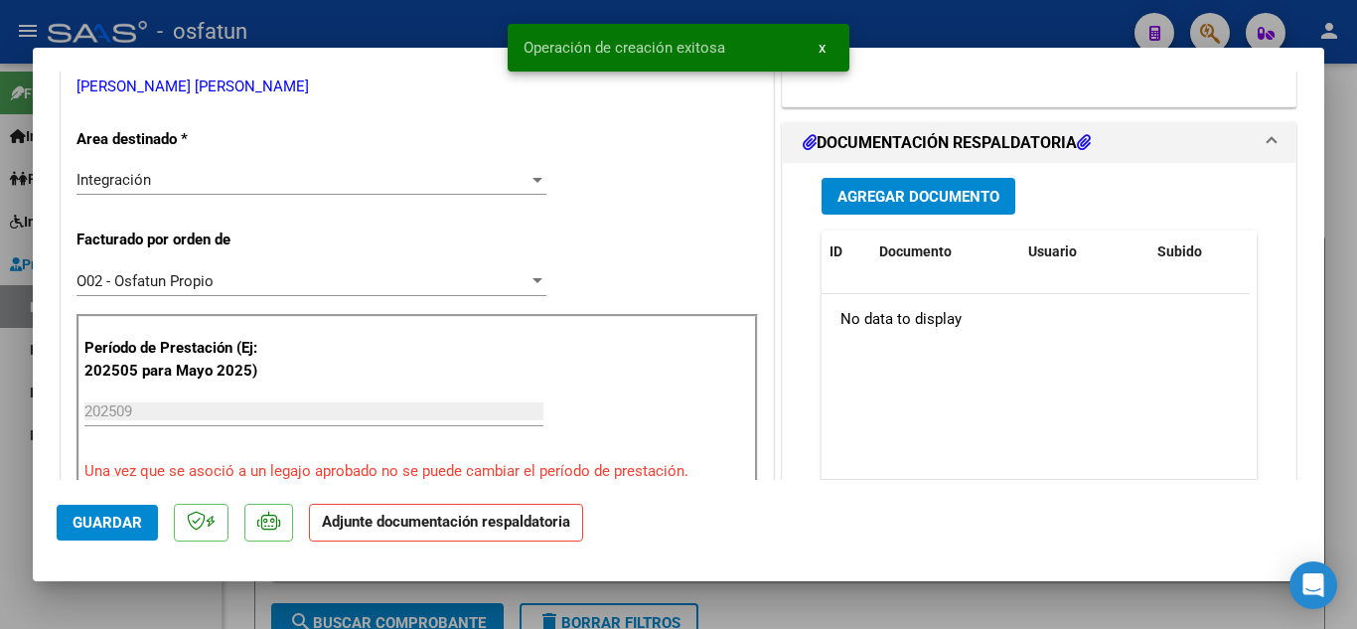
scroll to position [497, 0]
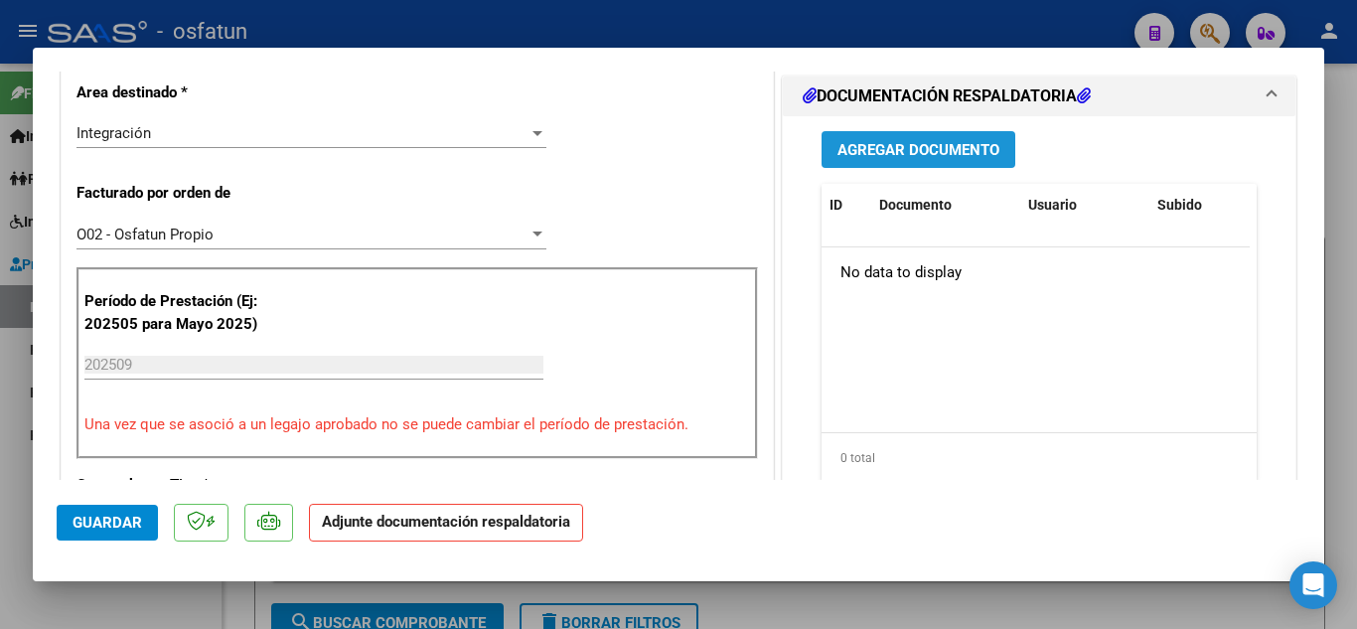
click at [926, 167] on button "Agregar Documento" at bounding box center [918, 149] width 194 height 37
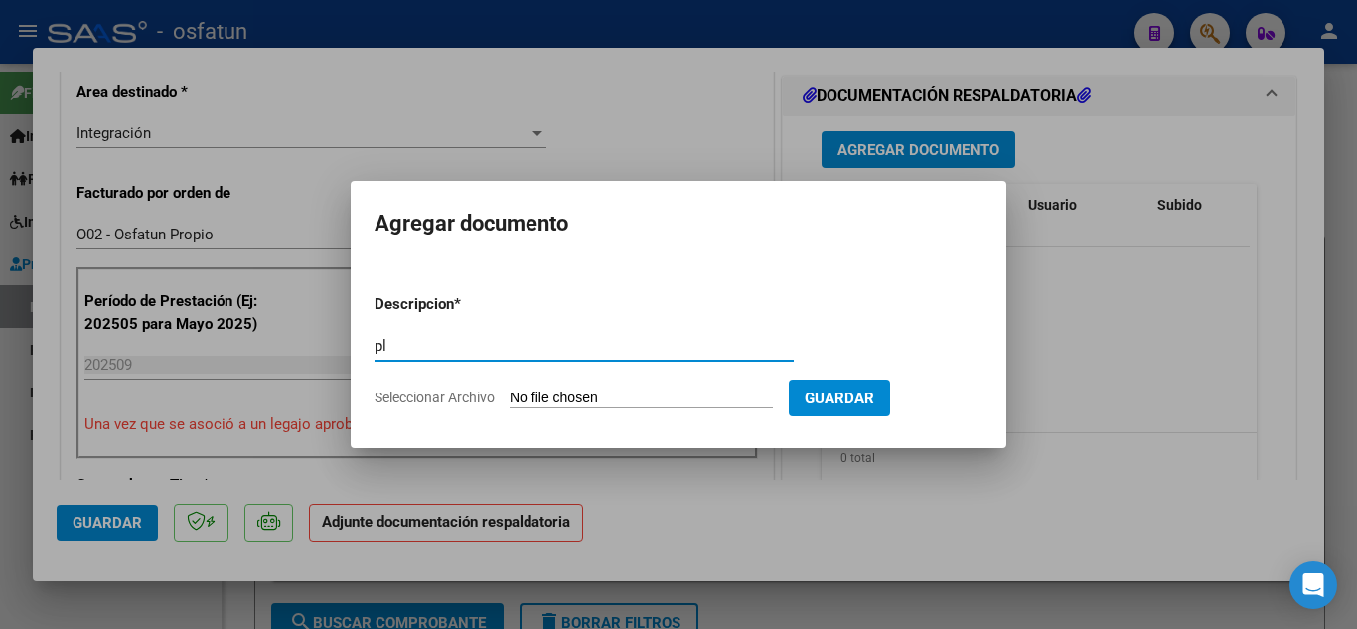
type input "p"
type input "PLANILLA DE ASISTENCIA"
click at [585, 400] on input "Seleccionar Archivo" at bounding box center [641, 398] width 263 height 19
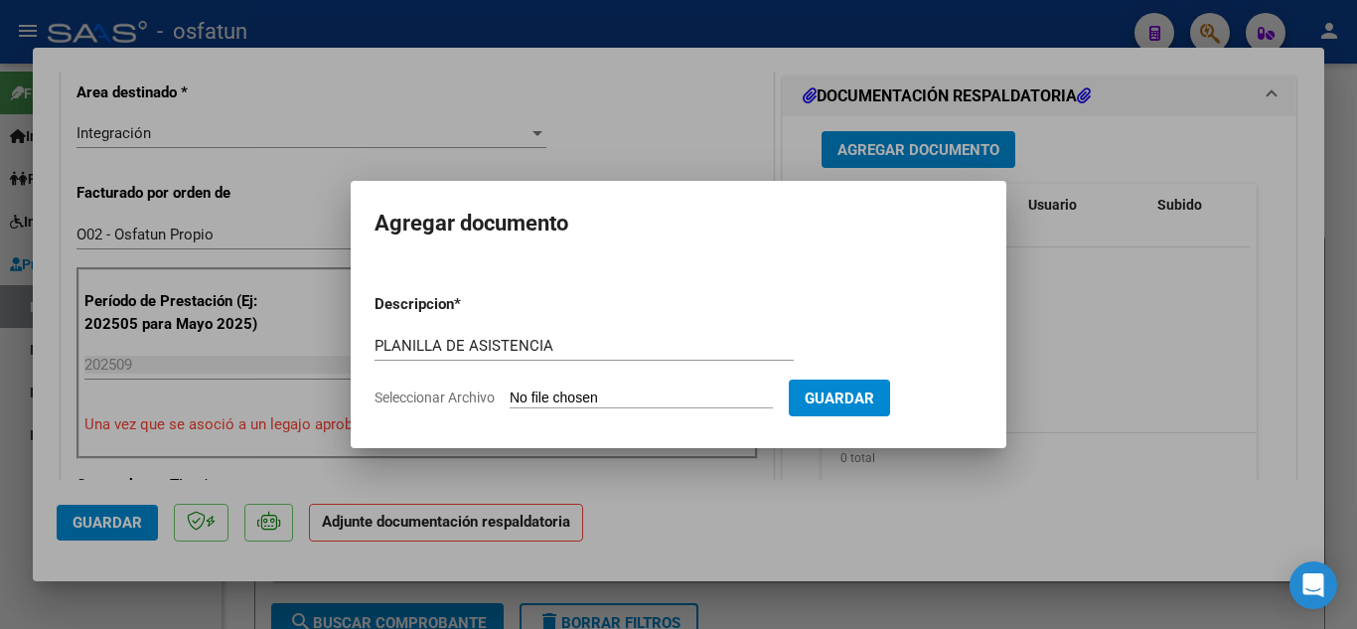
type input "C:\fakepath\PLANILLA DE ASISTENCIA MII.pdf"
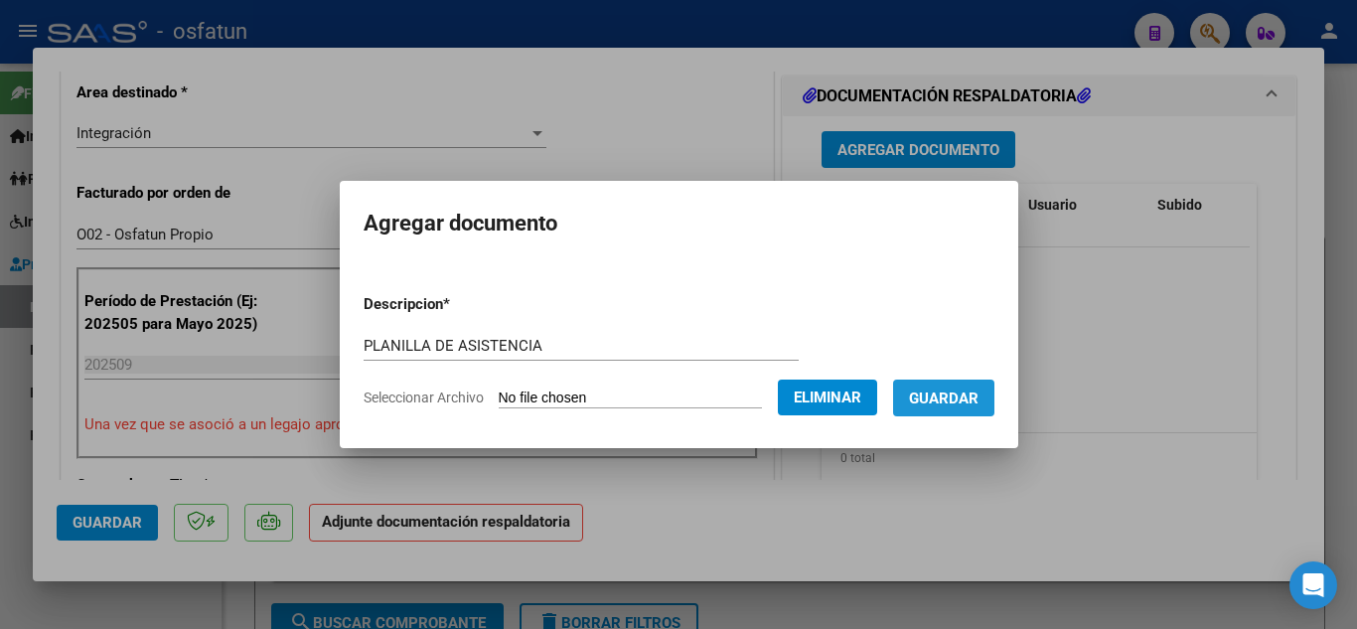
click at [957, 412] on button "Guardar" at bounding box center [943, 397] width 101 height 37
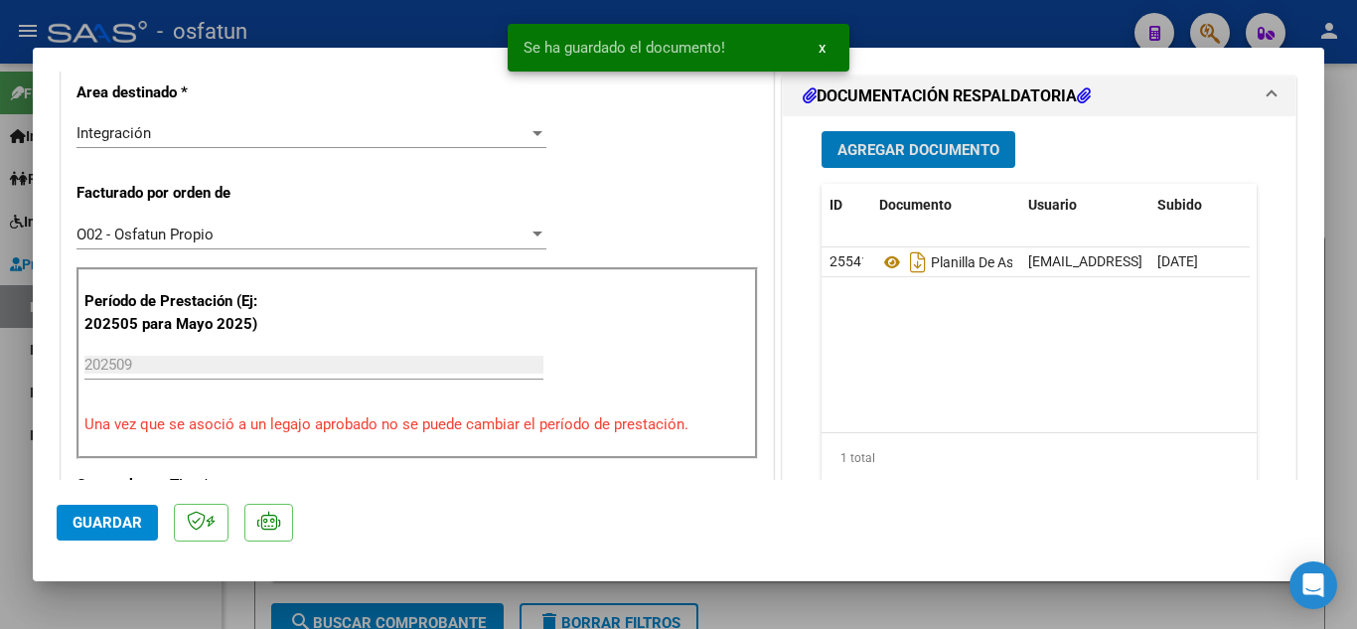
click at [947, 158] on span "Agregar Documento" at bounding box center [918, 150] width 162 height 18
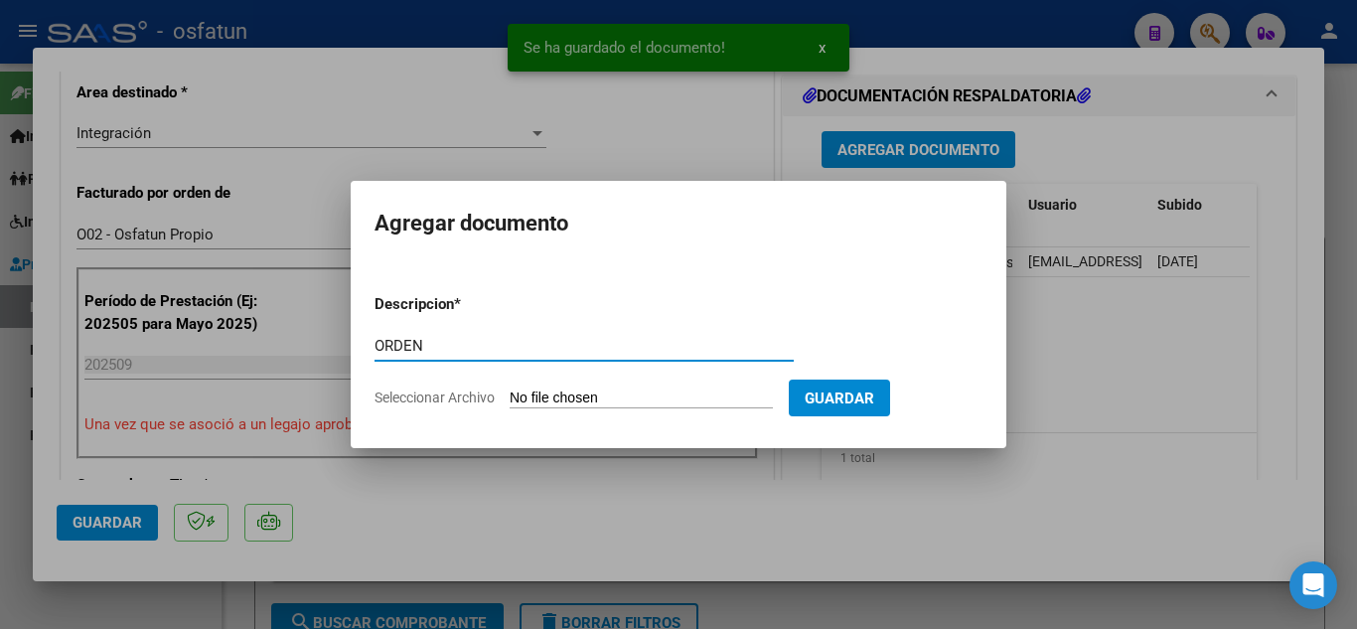
type input "ORDEN"
click at [604, 412] on form "Descripcion * ORDEN Escriba aquí una descripcion Seleccionar Archivo Guardar" at bounding box center [678, 350] width 608 height 145
click at [596, 395] on input "Seleccionar Archivo" at bounding box center [641, 398] width 263 height 19
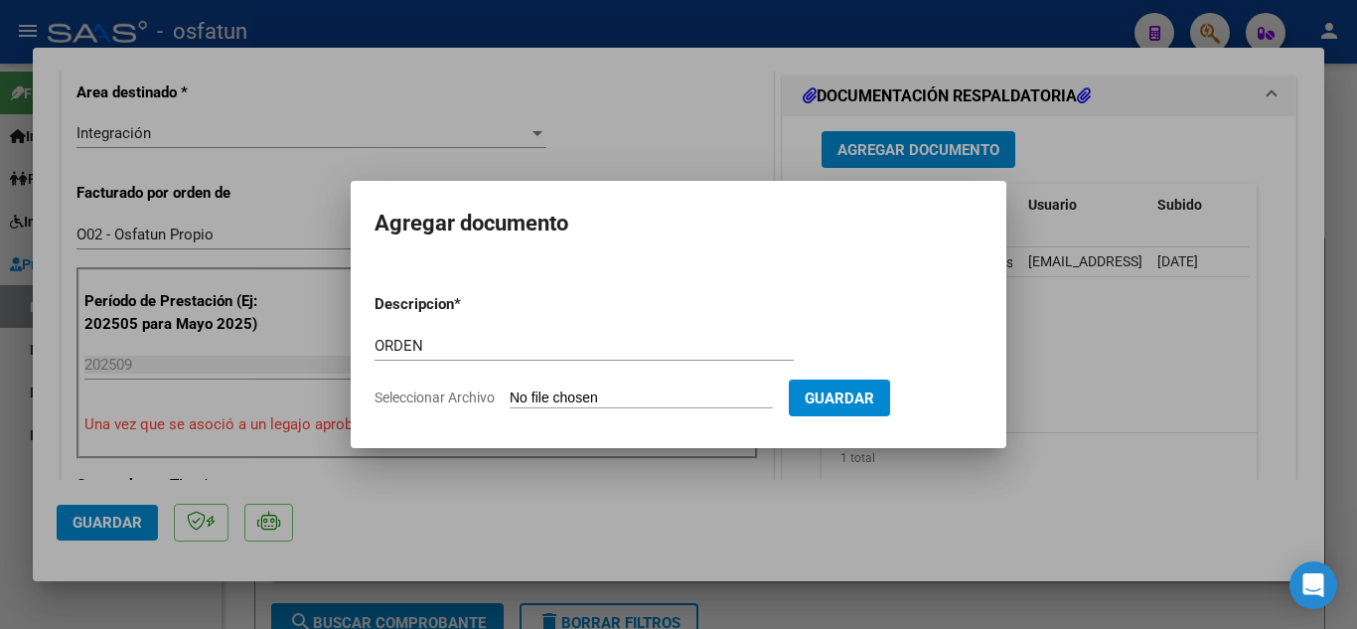
type input "C:\fakepath\ORDEN MII.pdf"
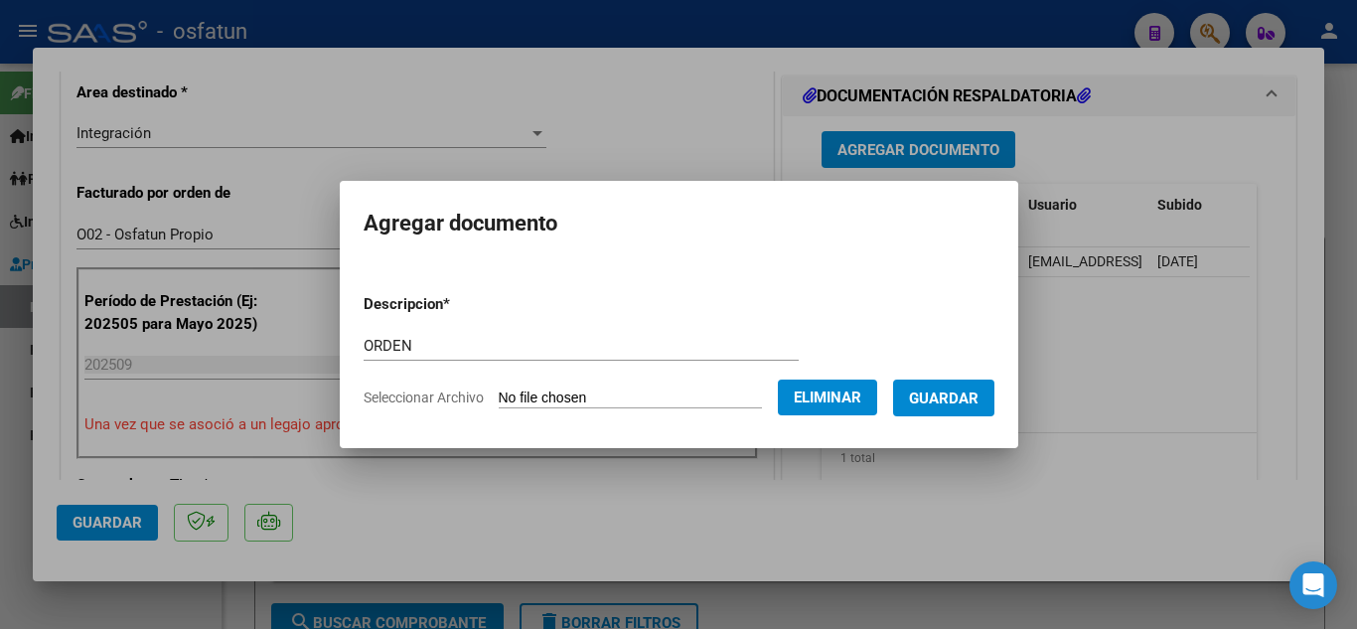
click at [978, 395] on span "Guardar" at bounding box center [944, 398] width 70 height 18
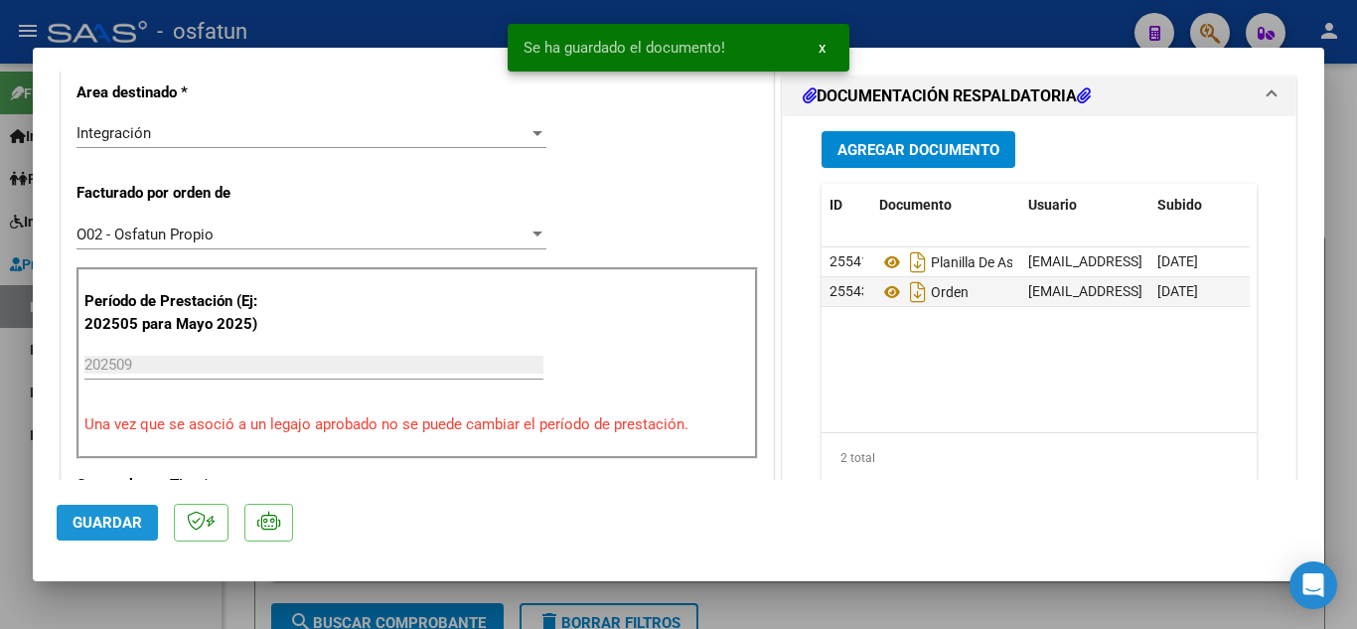
click at [76, 513] on button "Guardar" at bounding box center [107, 523] width 101 height 36
click at [347, 33] on div at bounding box center [678, 314] width 1357 height 629
type input "$ 0,00"
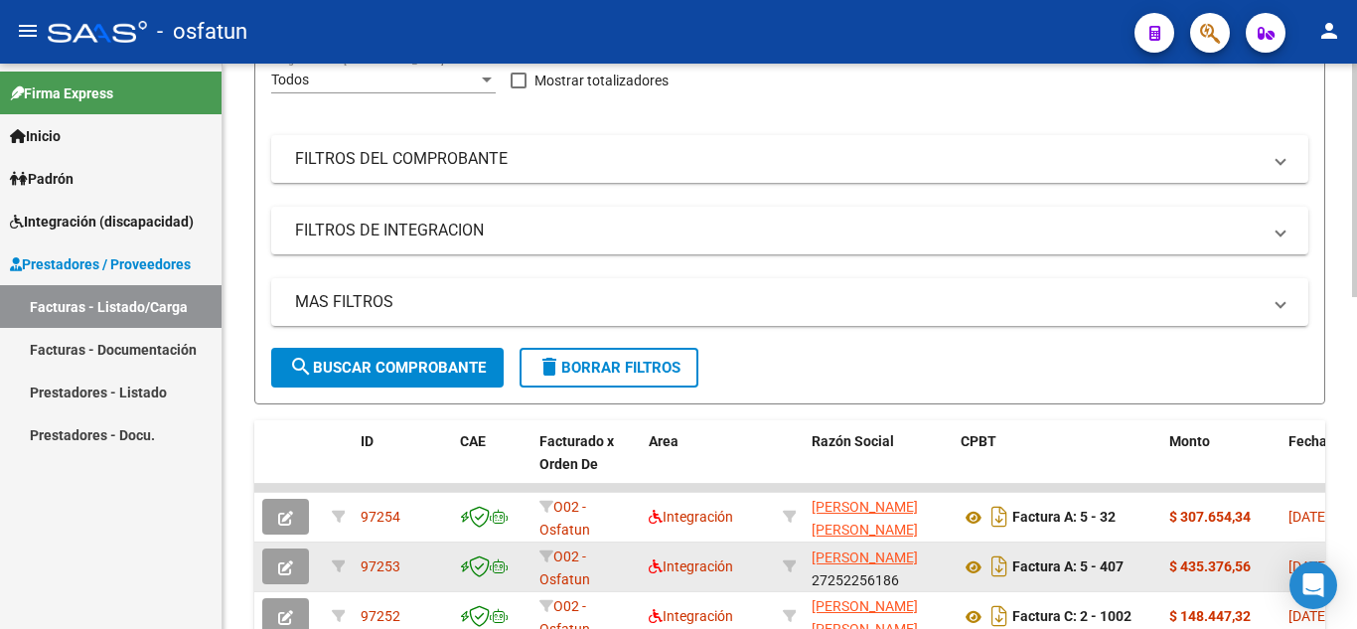
scroll to position [26, 0]
